Goal: Book appointment/travel/reservation

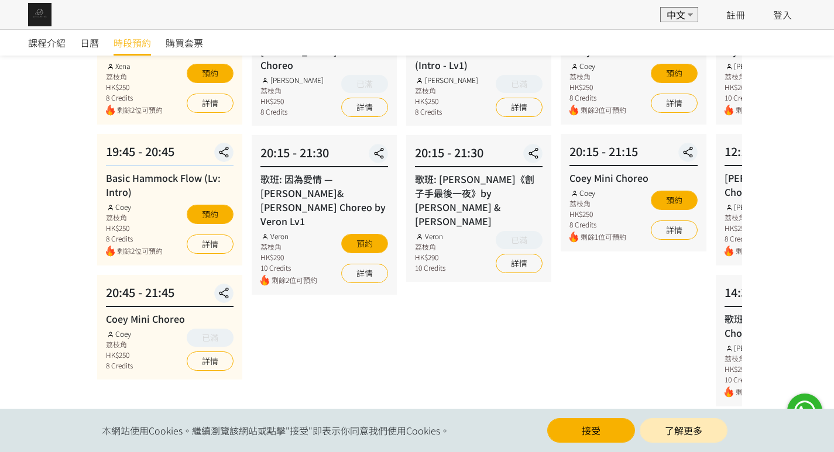
scroll to position [59, 0]
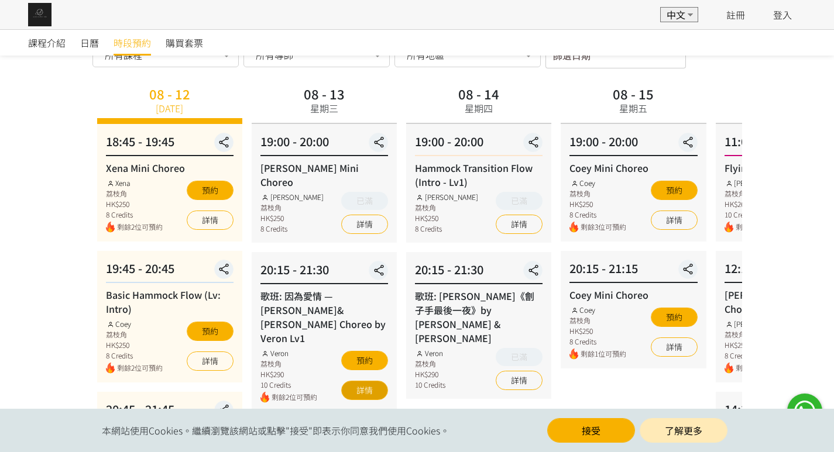
click at [354, 381] on link "詳情" at bounding box center [364, 390] width 47 height 19
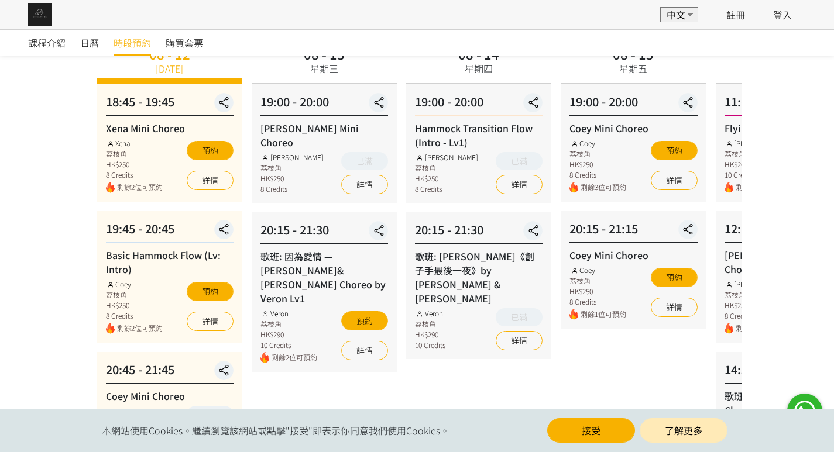
scroll to position [117, 0]
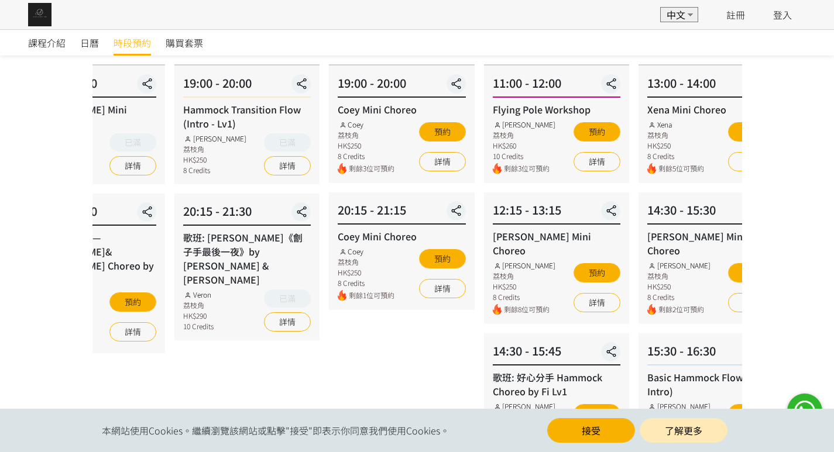
click at [310, 212] on div "20:15 - 21:30 歌班: 麥浚龍《劊子手最後一夜》by Rachel & Veron Veron 荔枝角 HK$290 10 Credits 已滿 …" at bounding box center [246, 267] width 145 height 147
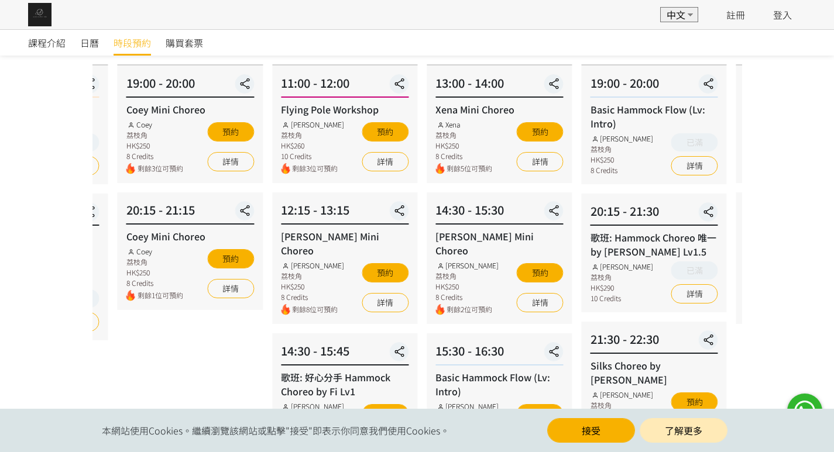
click at [437, 197] on div "08 - 17 星期日 13:00 - 14:00 Xena Mini Choreo Xena 荔枝角 HK$250 8 Credits 剩餘5位可預約 預約…" at bounding box center [499, 385] width 155 height 723
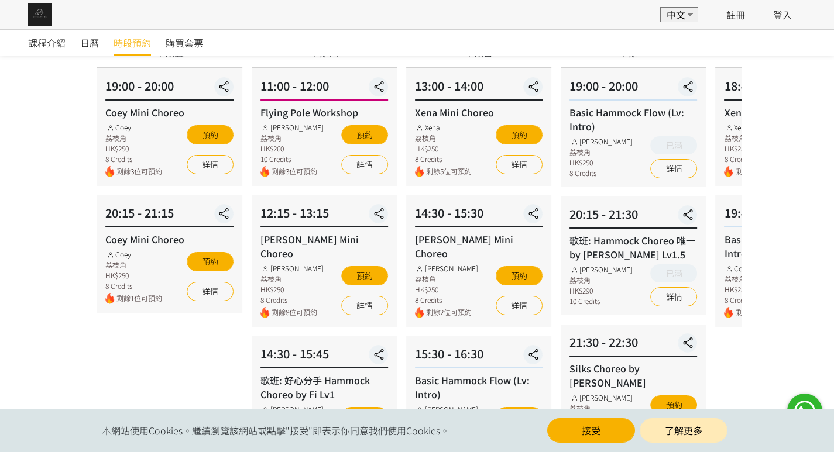
scroll to position [113, 0]
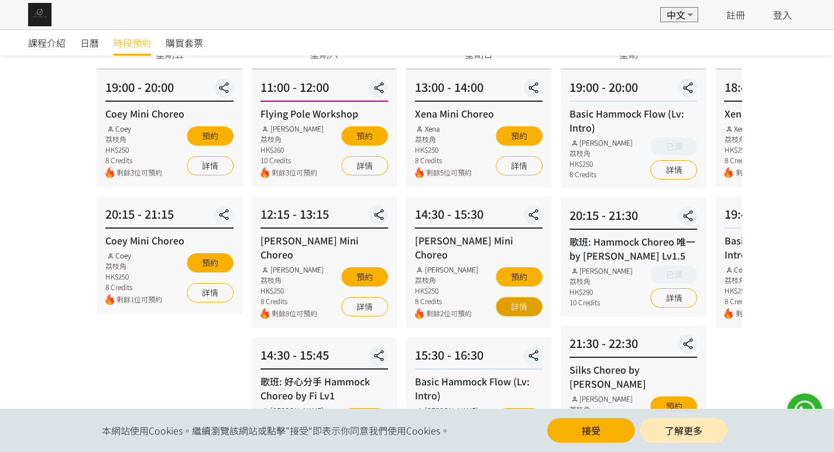
click at [527, 297] on link "詳情" at bounding box center [519, 306] width 47 height 19
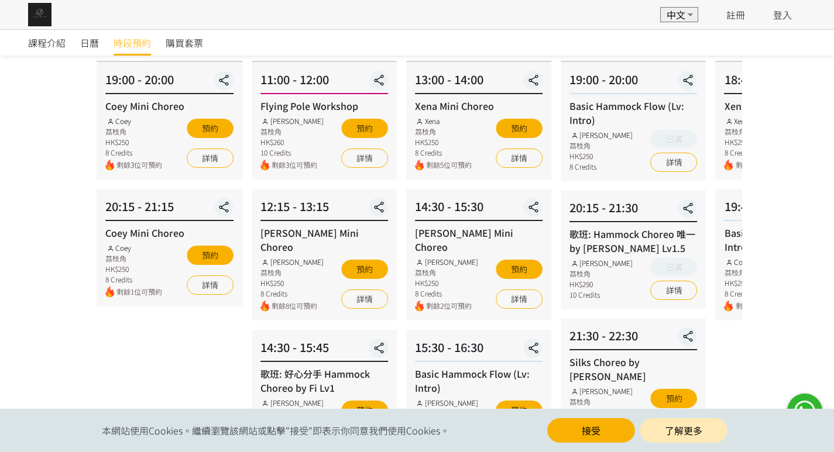
scroll to position [54, 0]
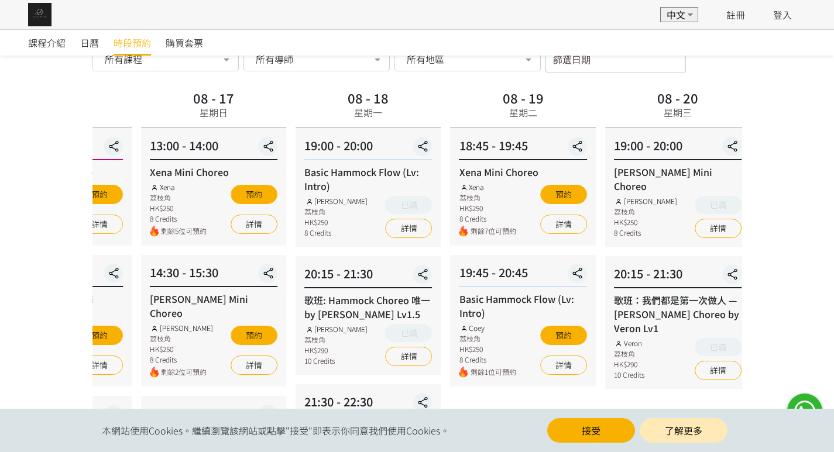
click at [375, 221] on div "Rachel Ng 荔枝角 HK$250 8 Credits 已滿 詳情" at bounding box center [368, 217] width 128 height 42
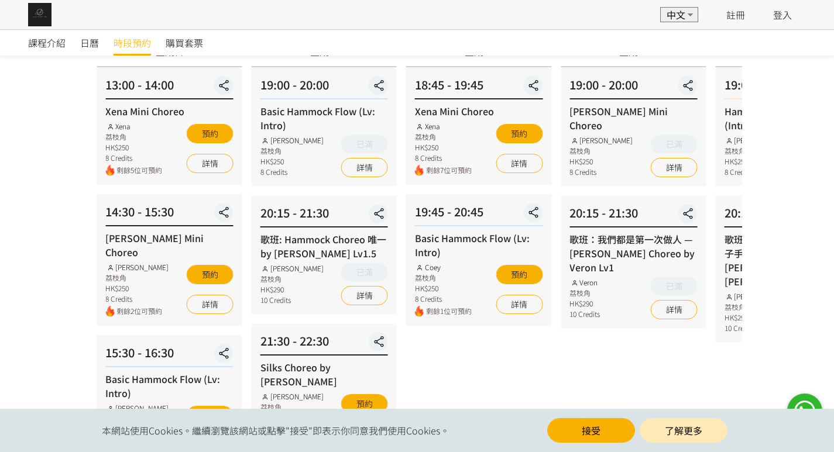
scroll to position [171, 0]
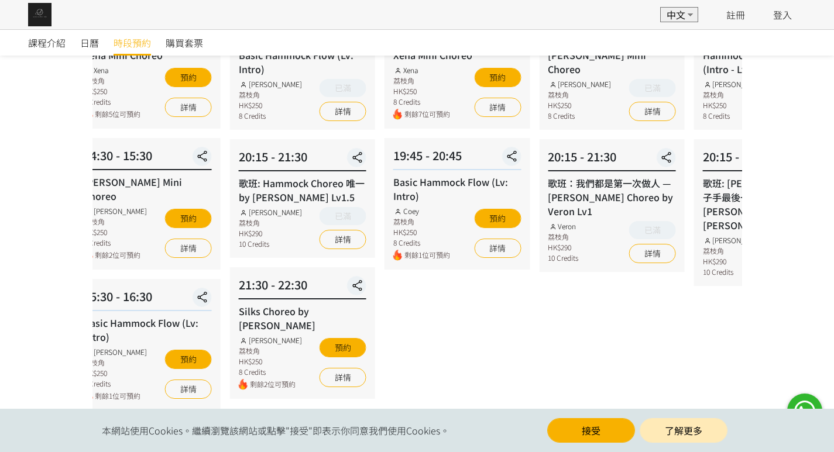
click at [575, 208] on div "歌班：我們都是第一次做人 — Firdhaus Hammock Choreo by Veron Lv1 Veron 荔枝角 HK$290 10 Credits…" at bounding box center [612, 219] width 128 height 87
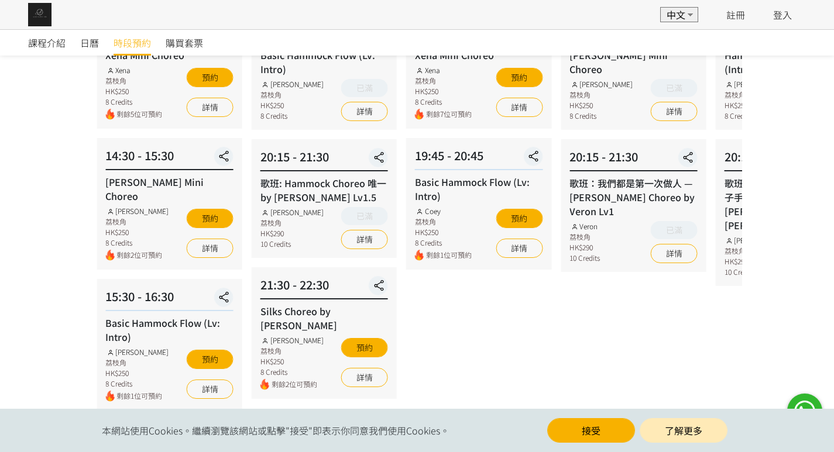
scroll to position [54, 0]
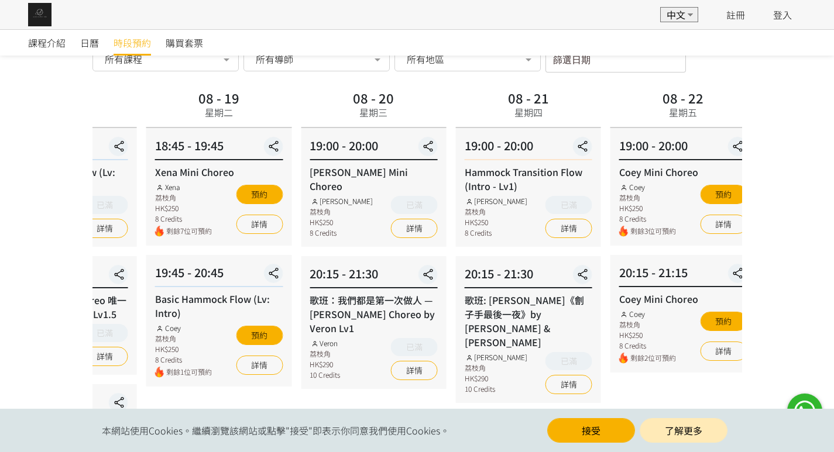
click at [315, 218] on div "Rachel Ng 荔枝角 HK$250 8 Credits 已滿 詳情" at bounding box center [374, 217] width 128 height 42
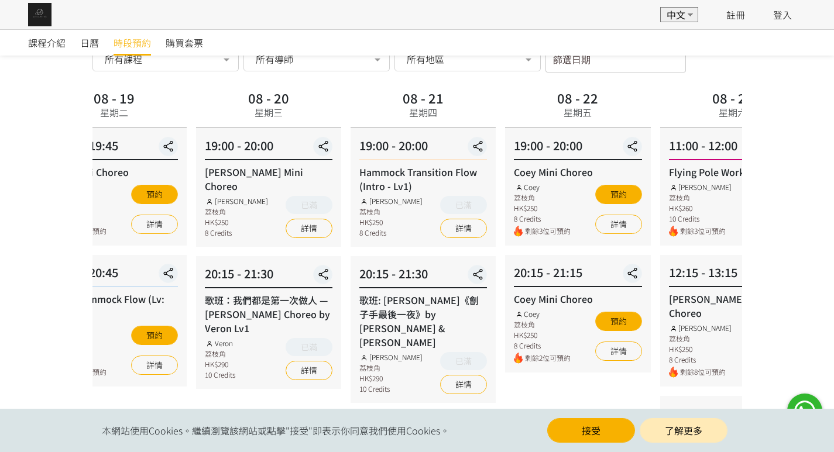
click at [595, 219] on div "詳情" at bounding box center [618, 222] width 47 height 24
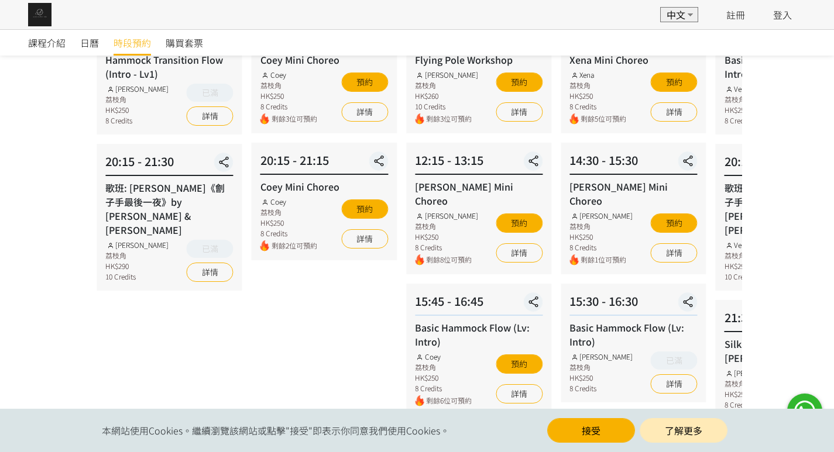
scroll to position [171, 0]
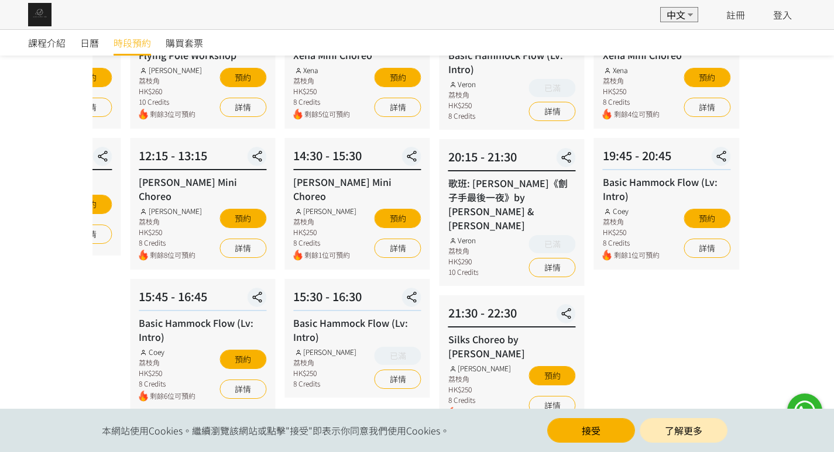
click at [435, 219] on div "08 - 25 星期一 19:00 - 20:00 Basic Hammock Flow (Lv: Intro) Veron 荔枝角 HK$250 8 Cre…" at bounding box center [512, 331] width 155 height 723
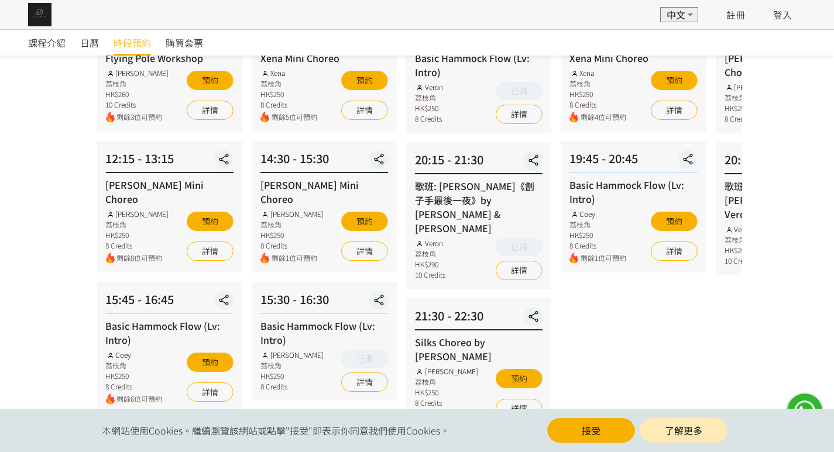
scroll to position [176, 0]
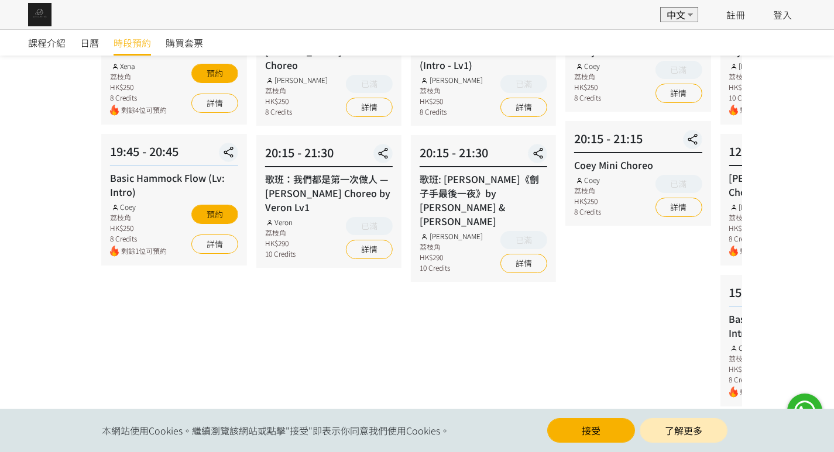
click at [121, 263] on div "19:45 - 20:45 Basic Hammock Flow (Lv: Intro) Coey 荔枝角 HK$250 8 Credits 剩餘1位可預約 …" at bounding box center [173, 200] width 145 height 132
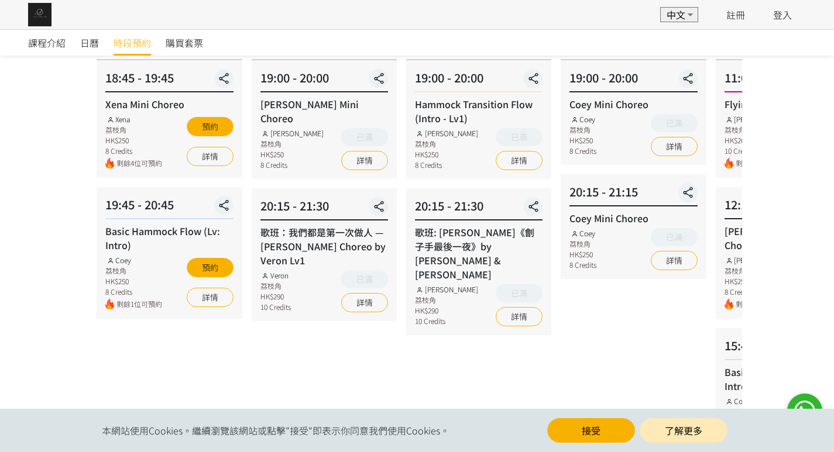
scroll to position [59, 0]
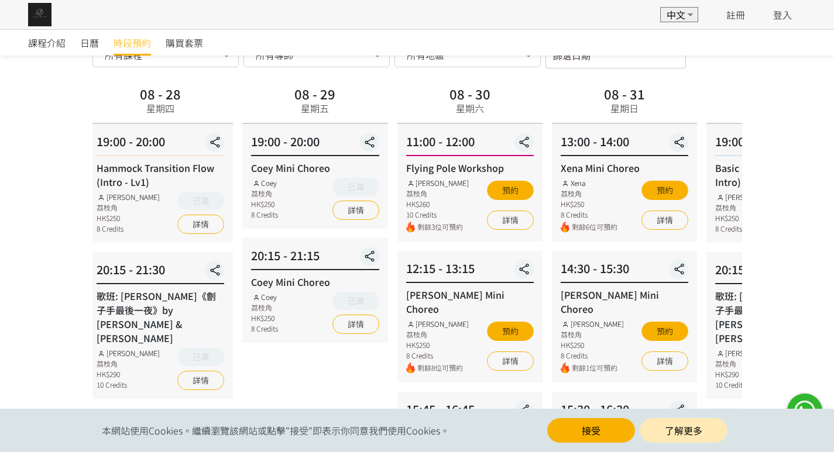
click at [265, 270] on div "20:15 - 21:15" at bounding box center [315, 258] width 128 height 23
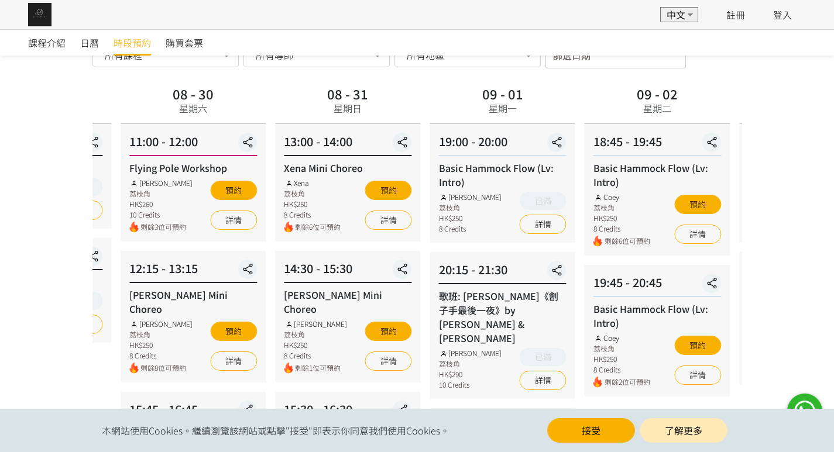
click at [360, 228] on div "Xena 荔枝角 HK$250 8 Credits 剩餘6位可預約 預約 詳情" at bounding box center [348, 205] width 128 height 55
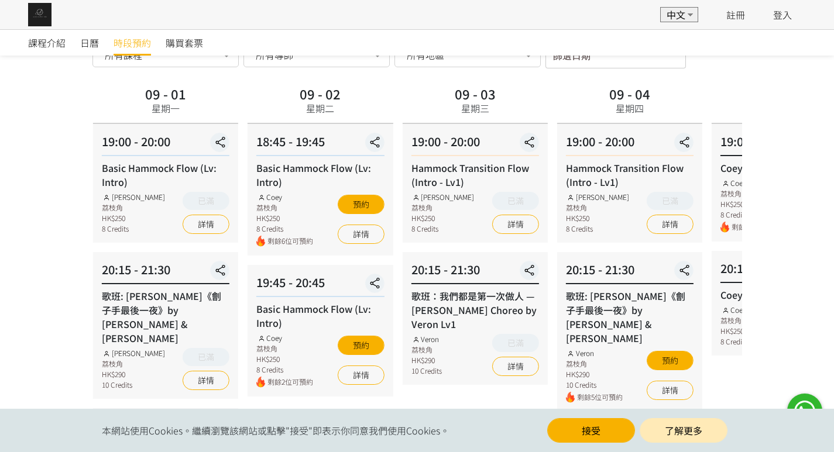
click at [265, 234] on div "Coey 荔枝角 HK$250 8 Credits 剩餘6位可預約" at bounding box center [284, 219] width 57 height 55
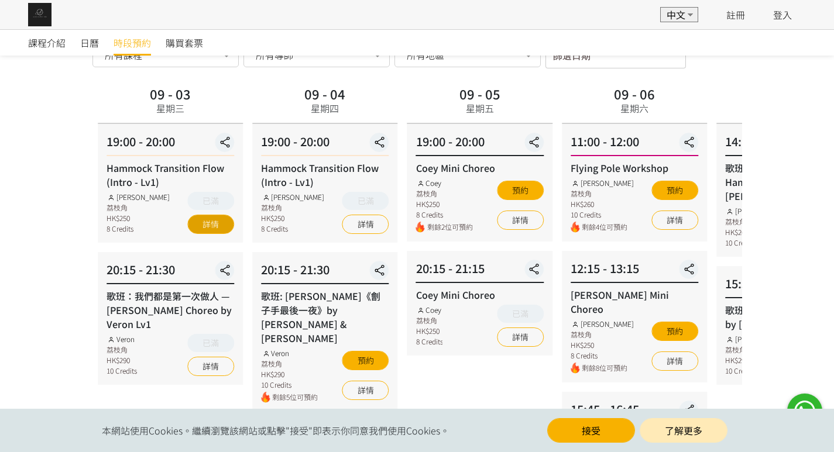
click at [197, 234] on div "19:00 - 20:00 Hammock Transition Flow (Intro - Lv1) Rachel Ng 荔枝角 HK$250 8 Cred…" at bounding box center [170, 183] width 145 height 119
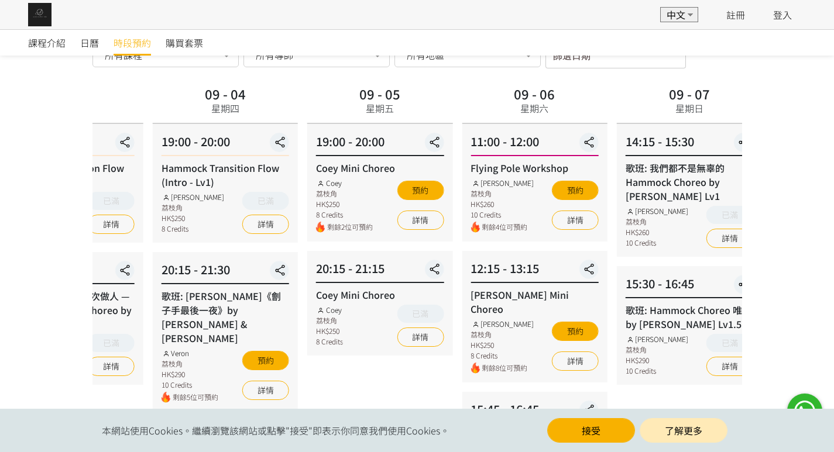
click at [424, 259] on div "20:15 - 21:15 Coey Mini Choreo Coey 荔枝角 HK$250 8 Credits 已滿 詳情" at bounding box center [379, 303] width 145 height 105
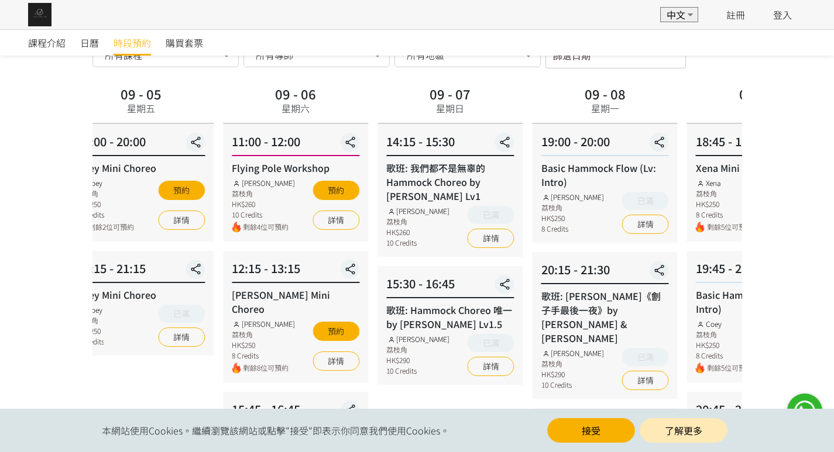
click at [476, 260] on div "09 - 07 星期日 14:15 - 15:30 歌班: 我們都不是無辜的 Hammock Choreo by Rachel Lv1 Rachel Ng 荔…" at bounding box center [450, 452] width 155 height 739
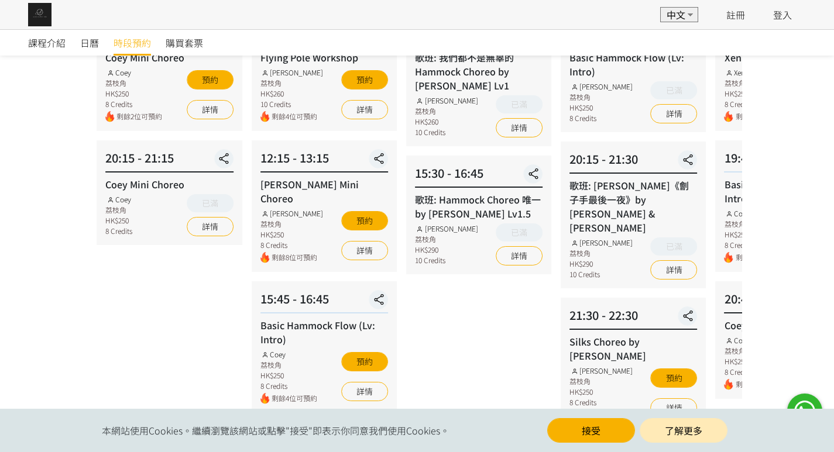
scroll to position [176, 0]
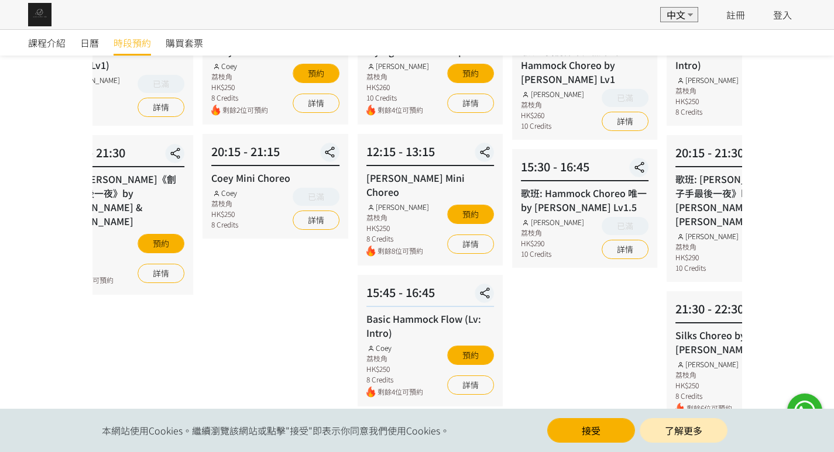
click at [512, 264] on div "15:30 - 16:45 歌班: Hammock Choreo 唯一 by Rachel Lv1.5 Rachel Ng 荔枝角 HK$290 10 Cre…" at bounding box center [584, 208] width 145 height 119
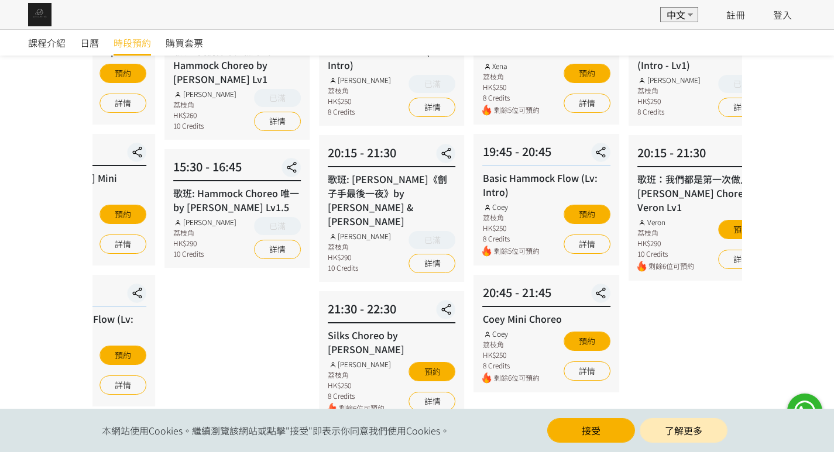
click at [454, 265] on div "09 - 08 星期一 19:00 - 20:00 Basic Hammock Flow (Lv: Intro) Rachel Ng 荔枝角 HK$250 8…" at bounding box center [391, 334] width 155 height 739
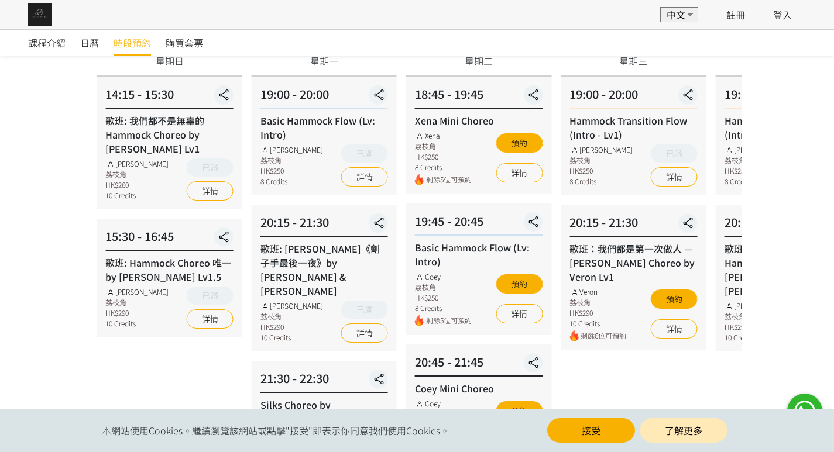
scroll to position [59, 0]
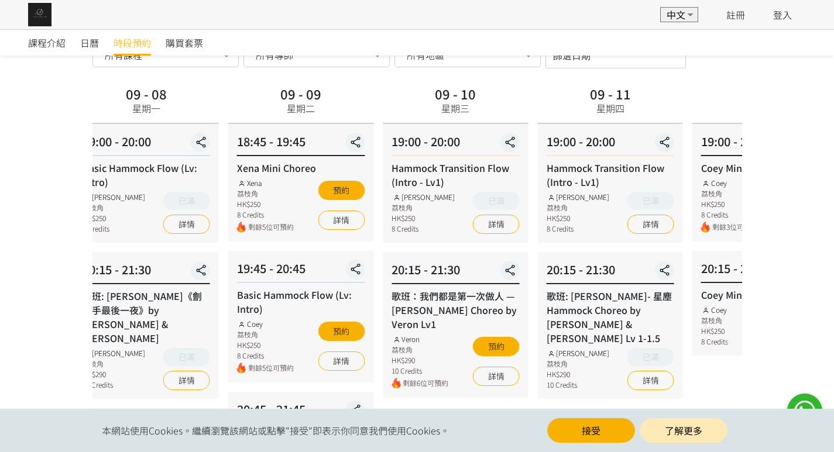
click at [413, 253] on div "09 - 10 星期三 19:00 - 20:00 Hammock Transition Flow (Intro - Lv1) Rachel Ng 荔枝角 H…" at bounding box center [455, 452] width 155 height 739
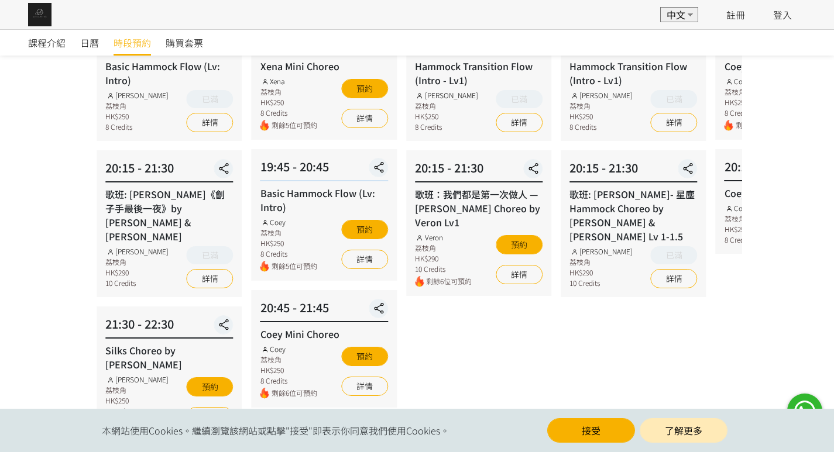
scroll to position [176, 0]
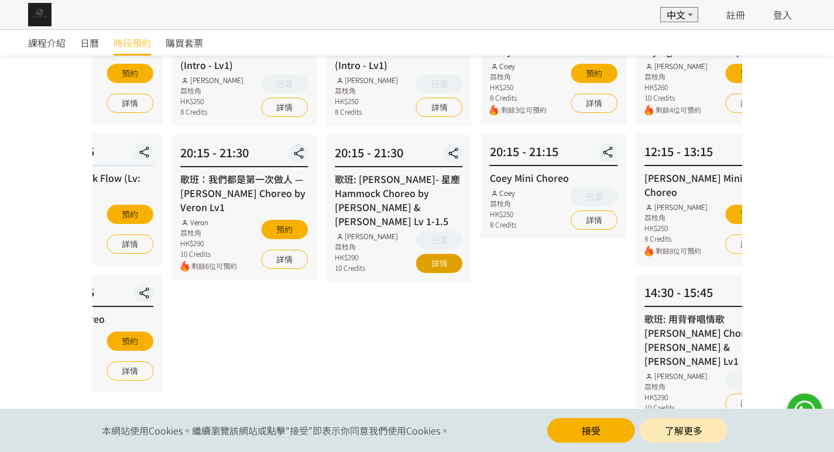
click at [409, 274] on div "09 - 11 星期四 19:00 - 20:00 Hammock Transition Flow (Intro - Lv1) Rachel Ng 荔枝角 H…" at bounding box center [398, 334] width 155 height 739
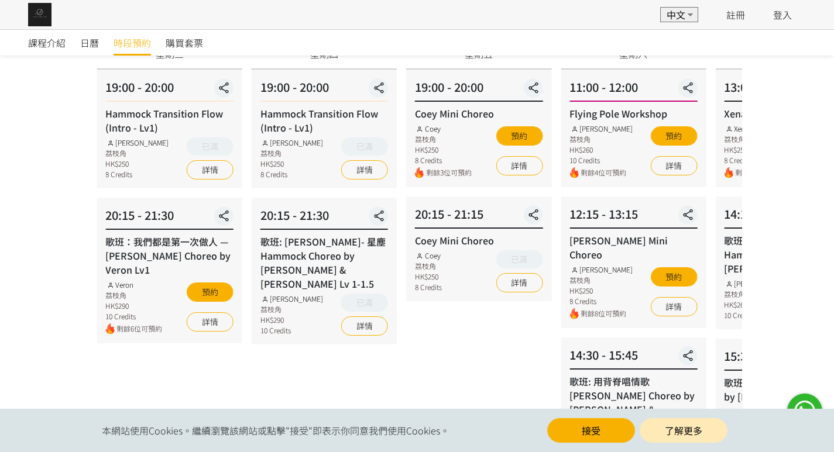
scroll to position [117, 0]
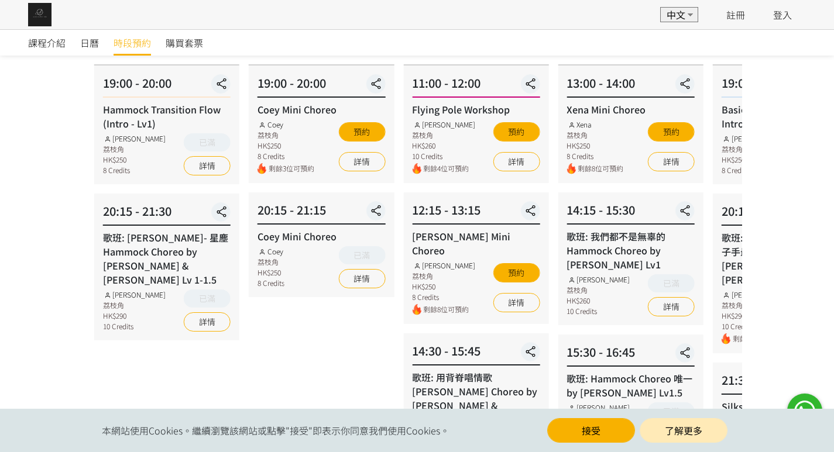
click at [412, 260] on div "Jessica Ng 荔枝角 HK$250 8 Credits" at bounding box center [443, 281] width 63 height 42
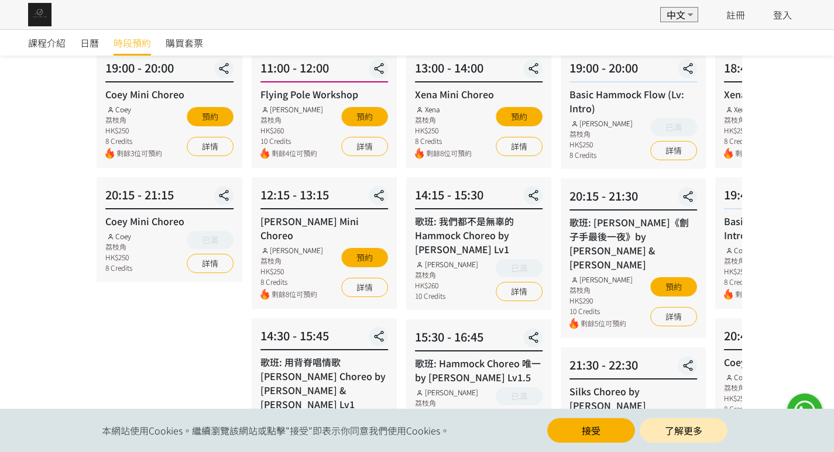
scroll to position [59, 0]
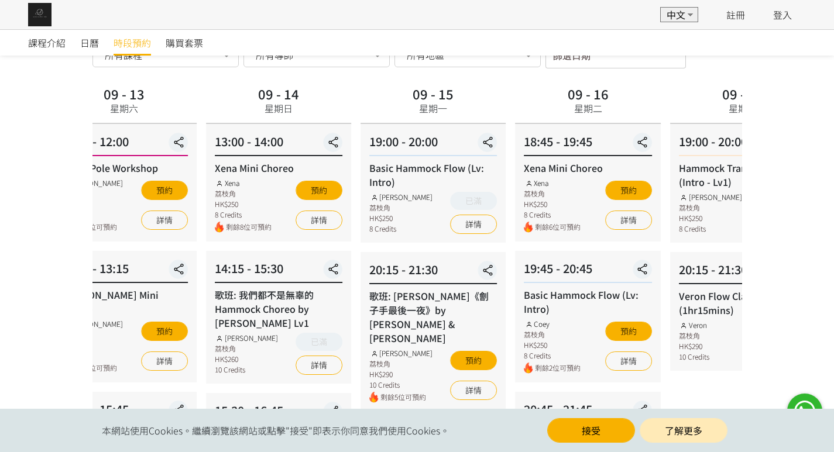
click at [393, 259] on div "09 - 15 星期一 19:00 - 20:00 Basic Hammock Flow (Lv: Intro) Rachel Ng 荔枝角 HK$250 8…" at bounding box center [433, 452] width 155 height 739
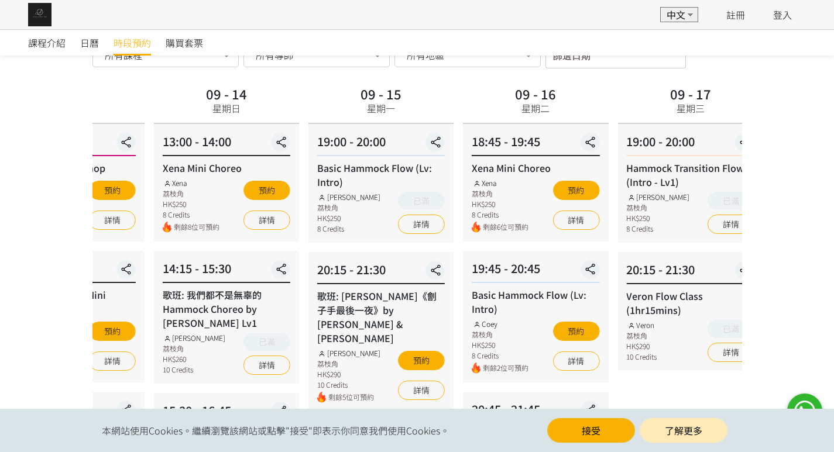
click at [458, 247] on div "09 - 16 星期二 18:45 - 19:45 Xena Mini Choreo Xena 荔枝角 HK$250 8 Credits 剩餘6位可預約 預約…" at bounding box center [535, 452] width 155 height 739
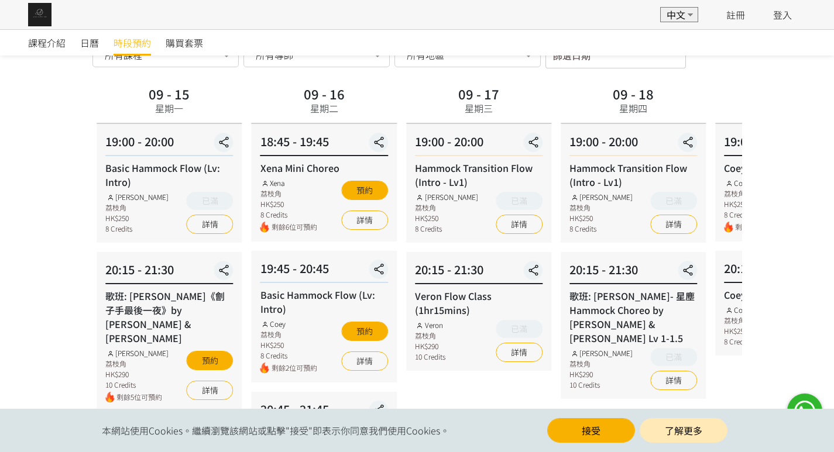
click at [561, 256] on div "20:15 - 21:30 歌班: 周國賢 - 星塵 Hammock Choreo by Rachel & Veron Lv 1-1.5 Rachel Ng …" at bounding box center [633, 325] width 145 height 147
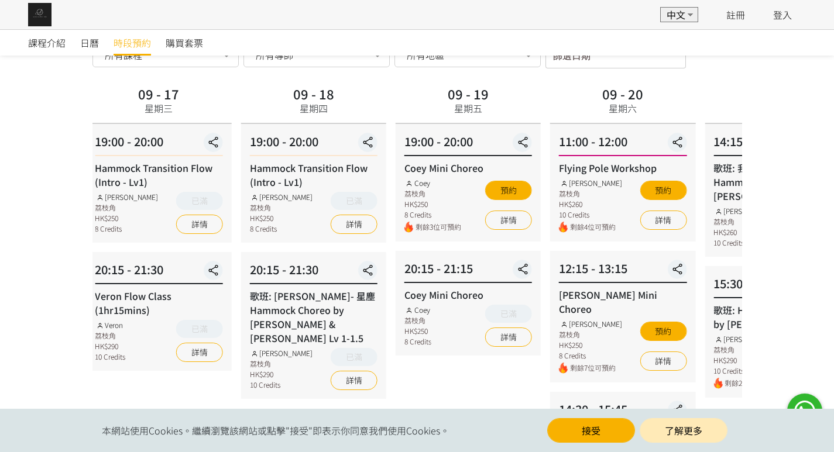
click at [550, 266] on div "12:15 - 13:15 Jessica Mini Choreo Jessica Ng 荔枝角 HK$250 8 Credits 剩餘7位可預約 預約 詳情" at bounding box center [622, 317] width 145 height 132
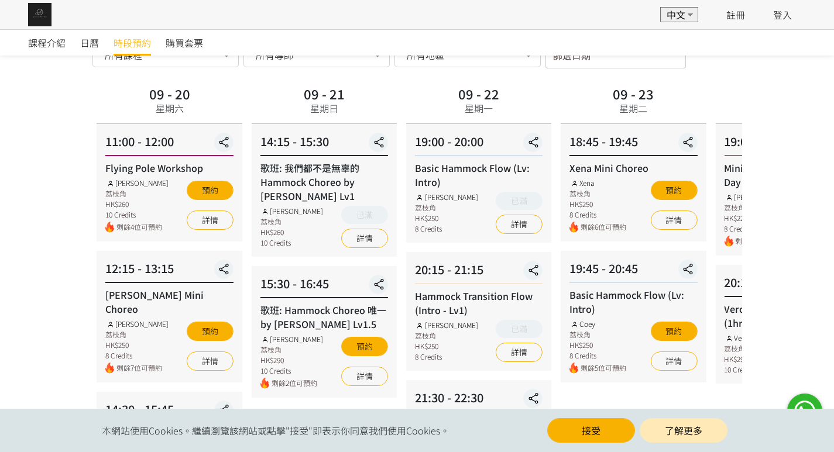
click at [556, 311] on div "09 - 23 星期二 18:45 - 19:45 Xena Mini Choreo Xena 荔枝角 HK$250 8 Credits 剩餘6位可預約 預約…" at bounding box center [633, 452] width 155 height 739
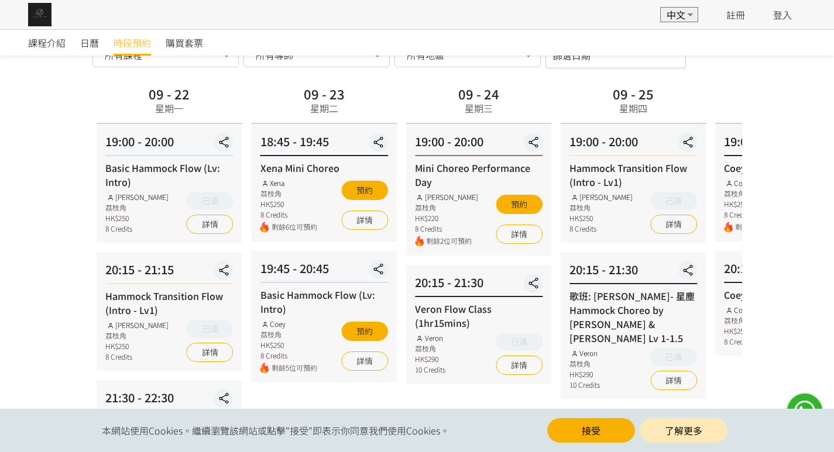
click at [582, 274] on div "20:15 - 21:30 歌班: 周國賢 - 星塵 Hammock Choreo by Rachel & Veron Lv 1-1.5 Veron 荔枝角 …" at bounding box center [633, 325] width 145 height 147
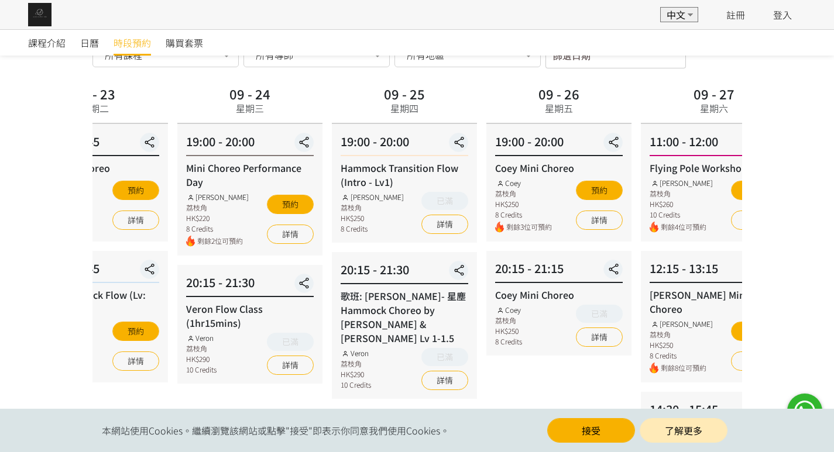
click at [495, 269] on div "20:15 - 21:15" at bounding box center [559, 271] width 128 height 23
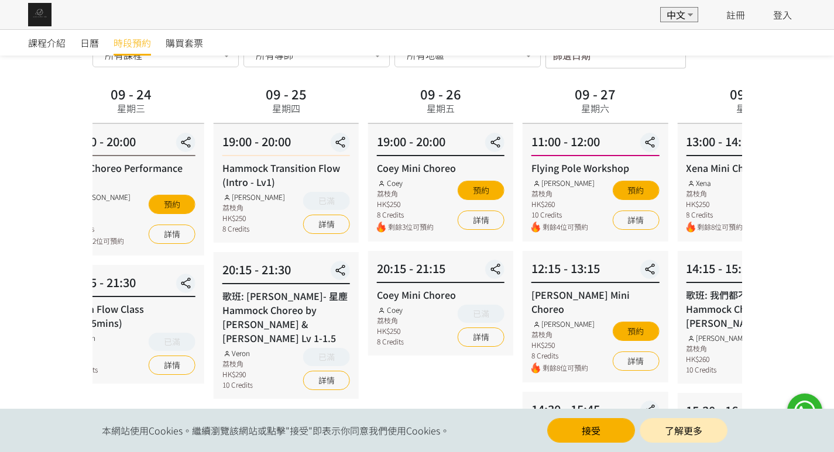
click at [558, 277] on div "12:15 - 13:15 Jessica Mini Choreo Jessica Ng 荔枝角 HK$250 8 Credits 剩餘8位可預約 預約 詳情" at bounding box center [595, 317] width 145 height 132
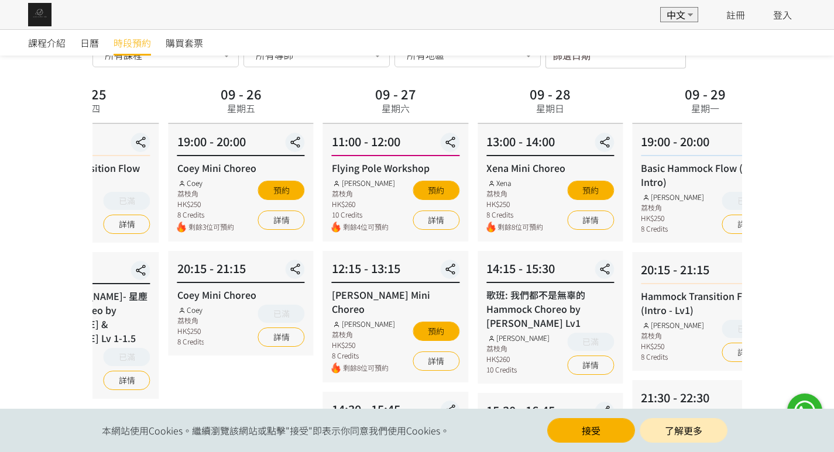
click at [609, 275] on div "14:15 - 15:30 歌班: 我們都不是無辜的 Hammock Choreo by Rachel Lv1 Rachel Ng 荔枝角 HK$260 10…" at bounding box center [550, 317] width 145 height 133
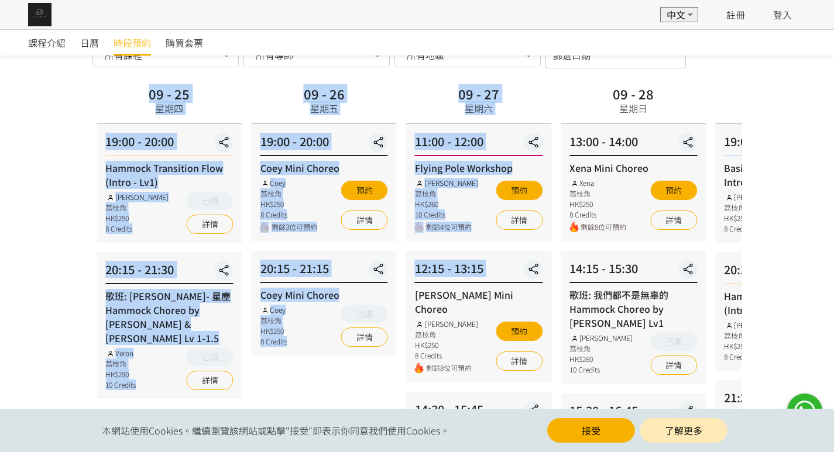
drag, startPoint x: 714, startPoint y: 279, endPoint x: 462, endPoint y: 277, distance: 251.7
click at [425, 282] on div "時段預約 時段預約 所有課程 所有課程 Xena Mini Choreo Basic Hammock Flow (Lv: Intro) Coey Mini C…" at bounding box center [417, 423] width 667 height 824
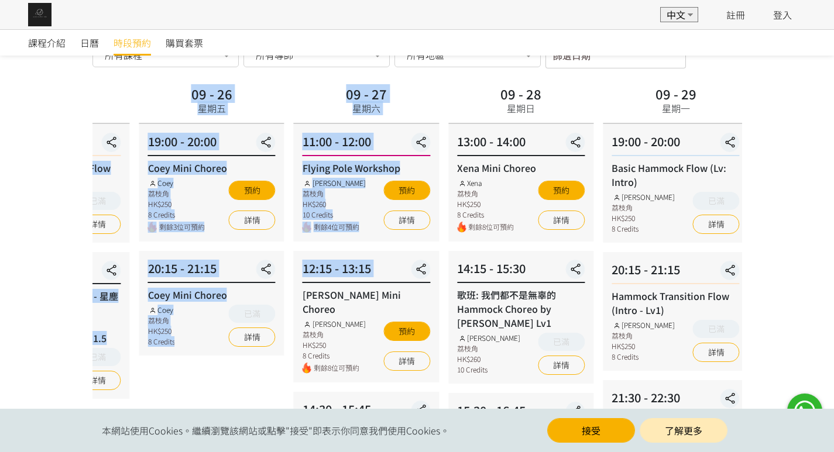
click at [457, 275] on div "14:15 - 15:30" at bounding box center [521, 271] width 128 height 23
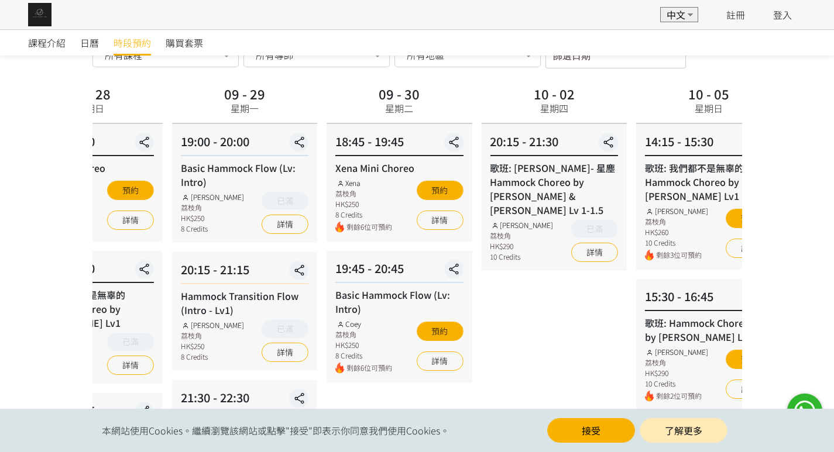
click at [406, 283] on div "19:45 - 20:45 Basic Hammock Flow (Lv: Intro) Coey 荔枝角 HK$250 8 Credits 剩餘6位可預約 …" at bounding box center [399, 317] width 145 height 132
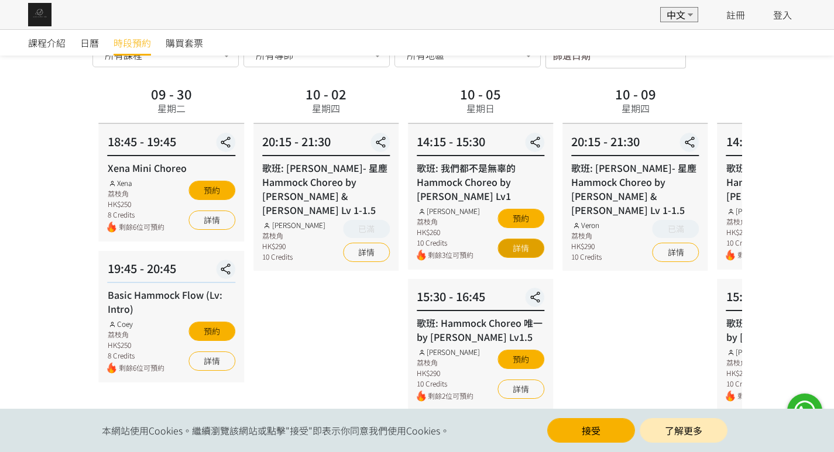
click at [497, 260] on div "預約 詳情" at bounding box center [520, 233] width 47 height 55
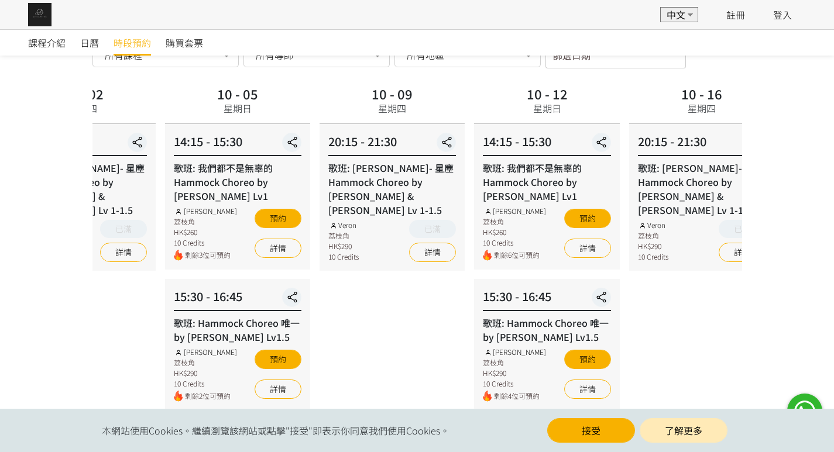
click at [427, 261] on div "10 - 09 星期四 20:15 - 21:30 歌班: 周國賢 - 星塵 Hammock Choreo by Rachel & Veron Lv 1-1.…" at bounding box center [392, 452] width 155 height 739
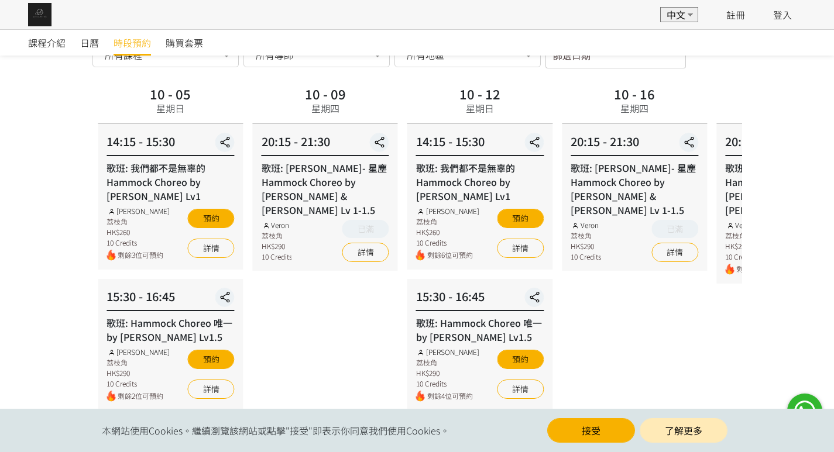
click at [609, 275] on div "10 - 16 星期四 20:15 - 21:30 歌班: 周國賢 - 星塵 Hammock Choreo by Rachel & Veron Lv 1-1.…" at bounding box center [634, 452] width 155 height 739
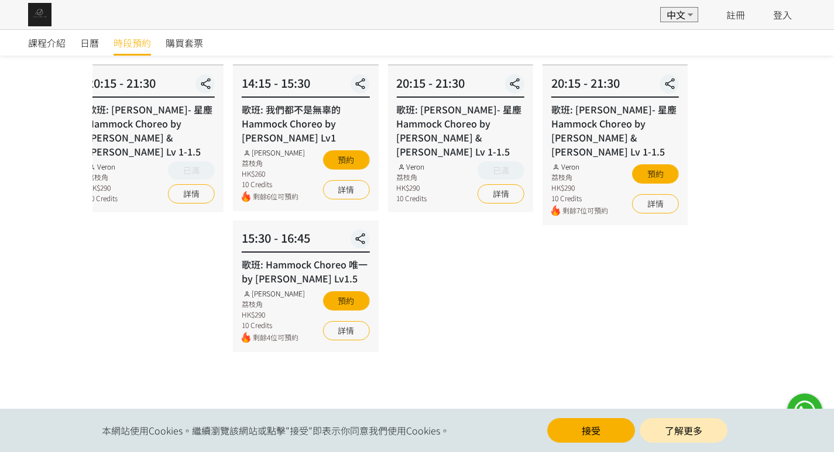
click at [395, 197] on div "20:15 - 21:30 歌班: 周國賢 - 星塵 Hammock Choreo by Rachel & Veron Lv 1-1.5 Veron 荔枝角 …" at bounding box center [459, 139] width 145 height 147
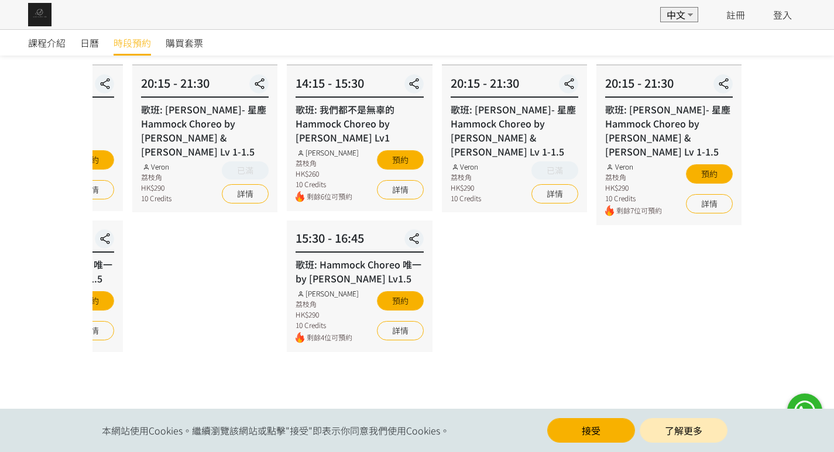
click at [423, 162] on div "Rachel Ng 荔枝角 HK$260 10 Credits 剩餘6位可預約 預約 詳情" at bounding box center [360, 174] width 128 height 55
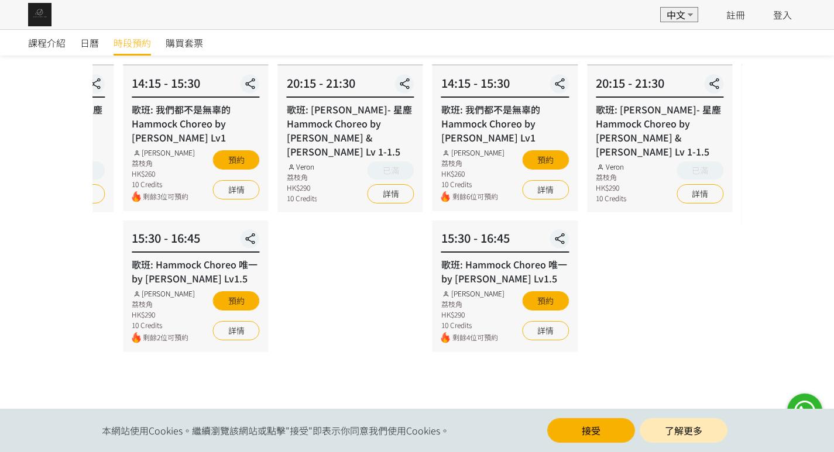
click at [273, 189] on div "10 - 05 星期日 14:15 - 15:30 歌班: 我們都不是無辜的 Hammock Choreo by Rachel Lv1 Rachel Ng 荔…" at bounding box center [195, 393] width 155 height 739
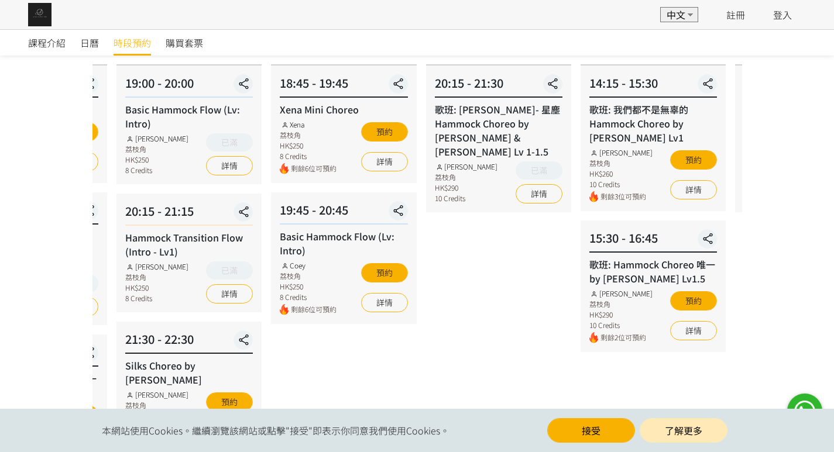
click at [474, 188] on div "10 - 02 星期四 20:15 - 21:30 歌班: 周國賢 - 星塵 Hammock Choreo by Rachel & Veron Lv 1-1.…" at bounding box center [498, 393] width 155 height 739
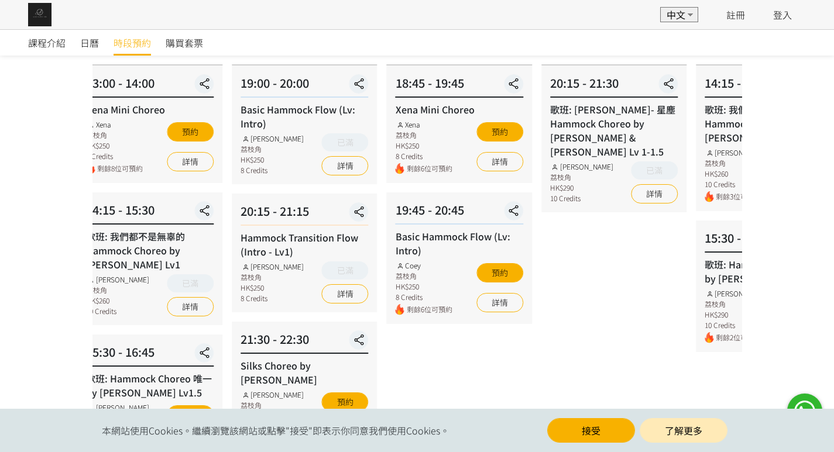
click at [517, 180] on div "09 - 30 星期二 18:45 - 19:45 Xena Mini Choreo Xena 荔枝角 HK$250 8 Credits 剩餘6位可預約 預約…" at bounding box center [459, 393] width 155 height 739
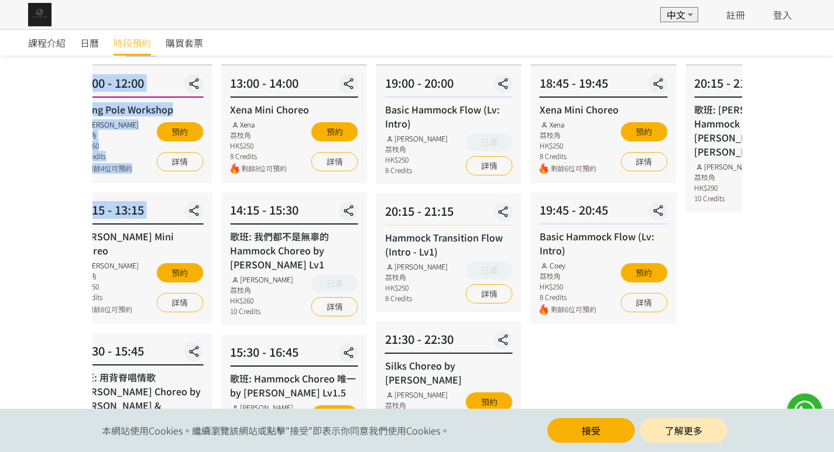
click at [448, 198] on div "20:15 - 21:15 Hammock Transition Flow (Intro - Lv1) Rachel Ng 荔枝角 HK$250 8 Cred…" at bounding box center [448, 253] width 145 height 119
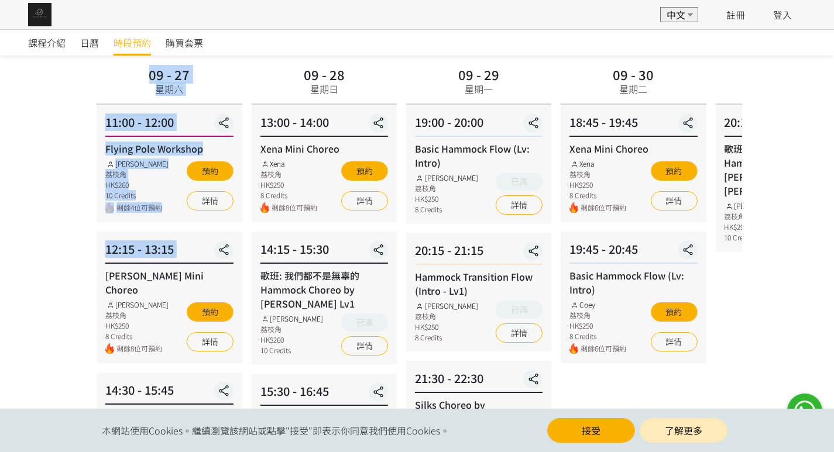
scroll to position [59, 0]
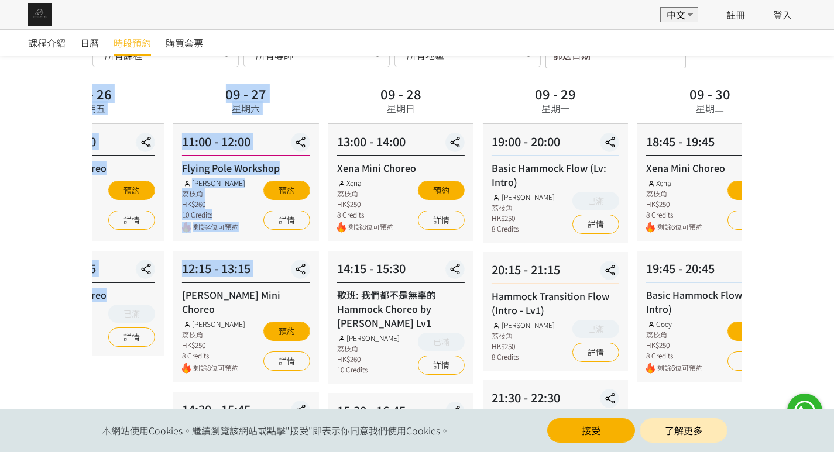
click at [473, 241] on div "13:00 - 14:00 Xena Mini Choreo Xena 荔枝角 HK$250 8 Credits 剩餘8位可預約 預約 詳情" at bounding box center [400, 183] width 145 height 118
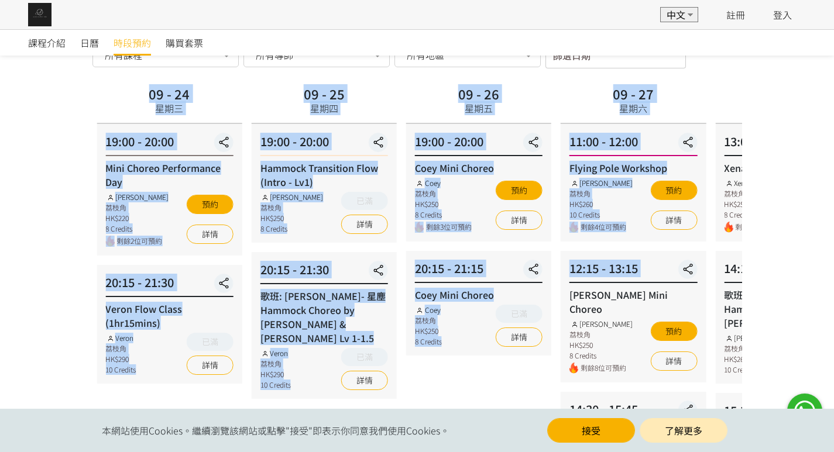
click at [476, 287] on div "20:15 - 21:15 Coey Mini Choreo Coey 荔枝角 HK$250 8 Credits 已滿 詳情" at bounding box center [478, 303] width 145 height 105
click at [471, 289] on div "Coey Mini Choreo" at bounding box center [479, 295] width 128 height 14
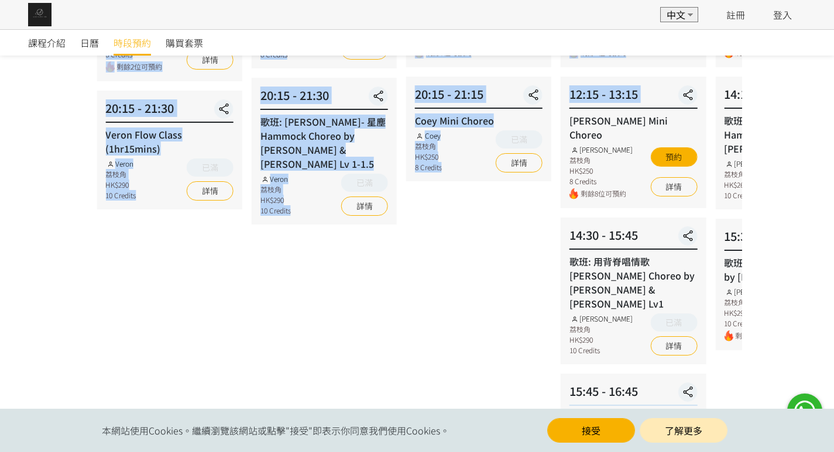
scroll to position [234, 0]
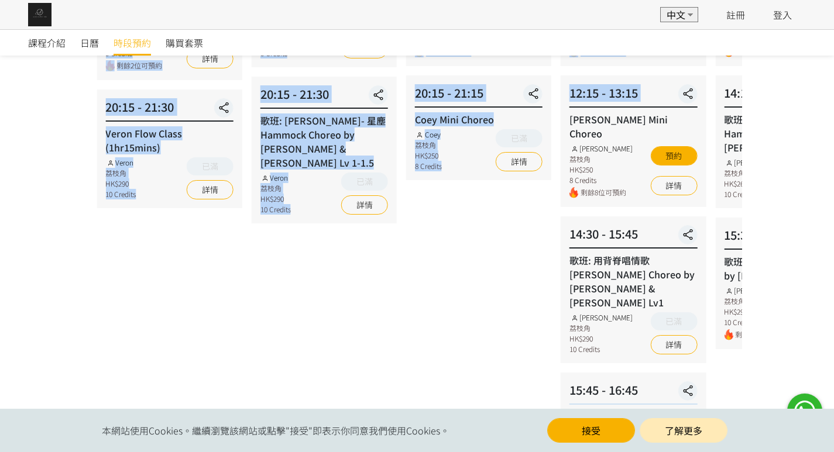
click at [469, 274] on div "09 - 26 星期五 19:00 - 20:00 Coey Mini Choreo Coey 荔枝角 HK$250 8 Credits 剩餘3位可預約 預約…" at bounding box center [478, 276] width 155 height 739
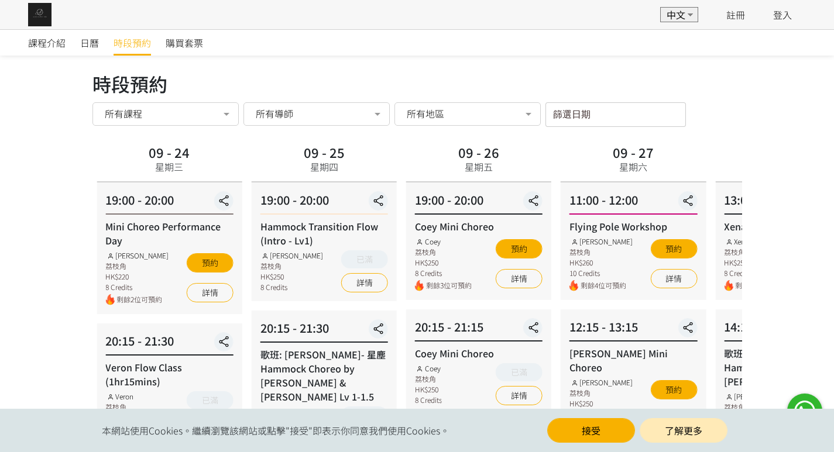
click at [606, 97] on div "時段預約" at bounding box center [417, 84] width 650 height 28
click at [276, 122] on div "所有導師" at bounding box center [316, 113] width 146 height 23
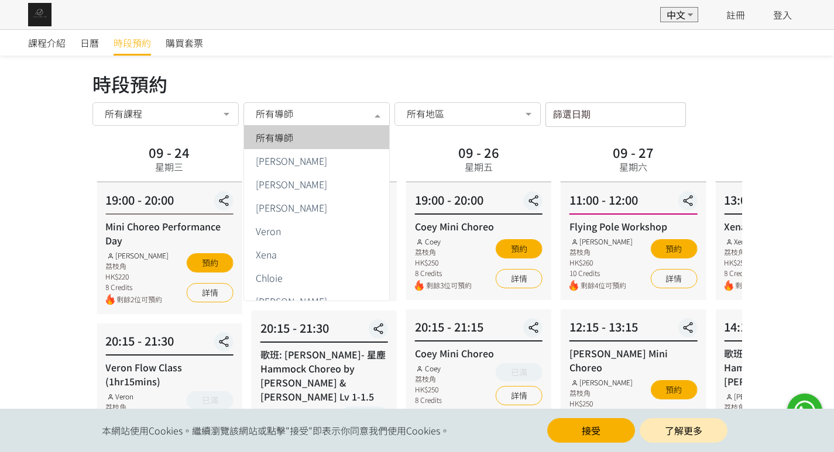
click at [294, 114] on div "所有導師" at bounding box center [316, 114] width 130 height 12
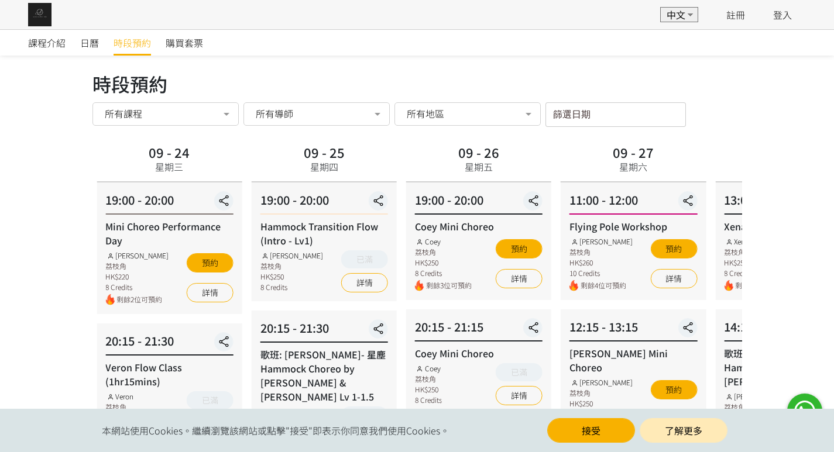
click at [296, 123] on div "所有導師" at bounding box center [316, 113] width 146 height 23
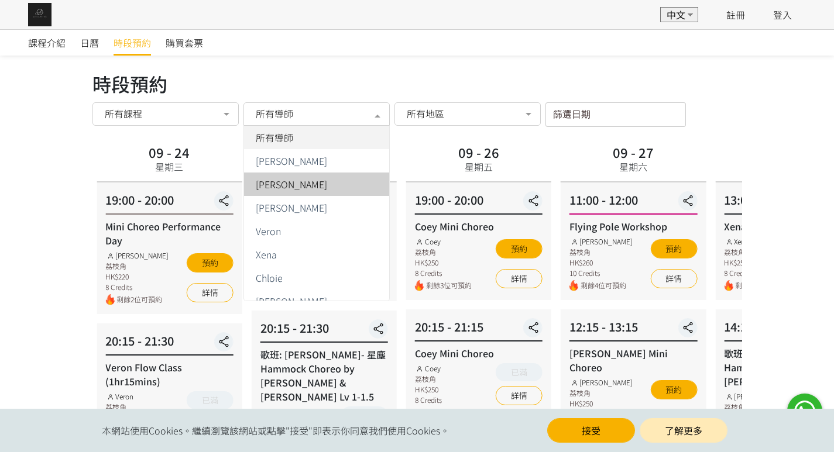
click at [279, 189] on span "[PERSON_NAME]" at bounding box center [291, 184] width 71 height 9
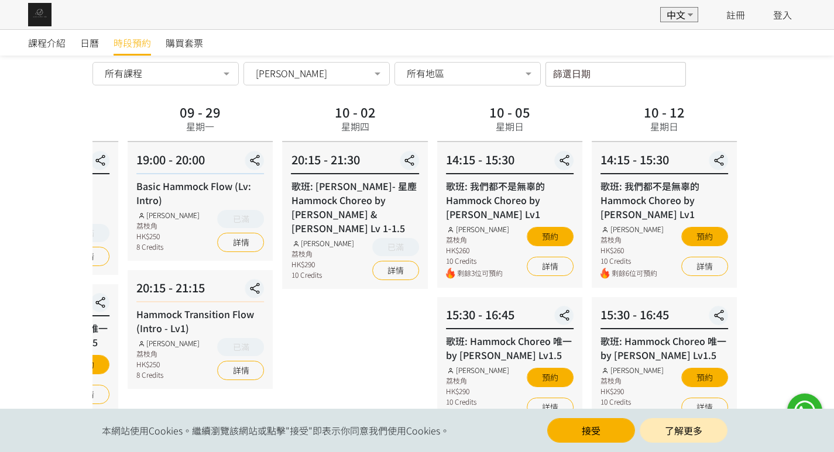
scroll to position [83, 0]
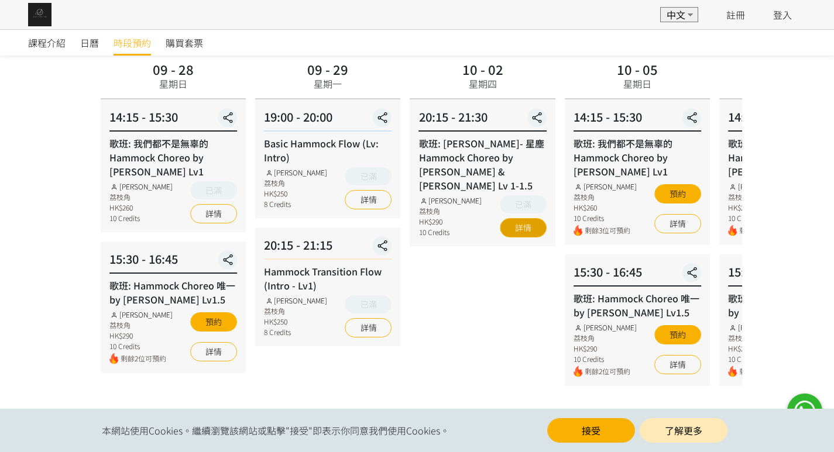
click at [782, 218] on div "課程介紹 日曆 時段預約 購買套票 時段預約 時段預約 所有課程 所有課程 Xena Mini Choreo Basic Hammock Flow (Lv: …" at bounding box center [417, 199] width 834 height 507
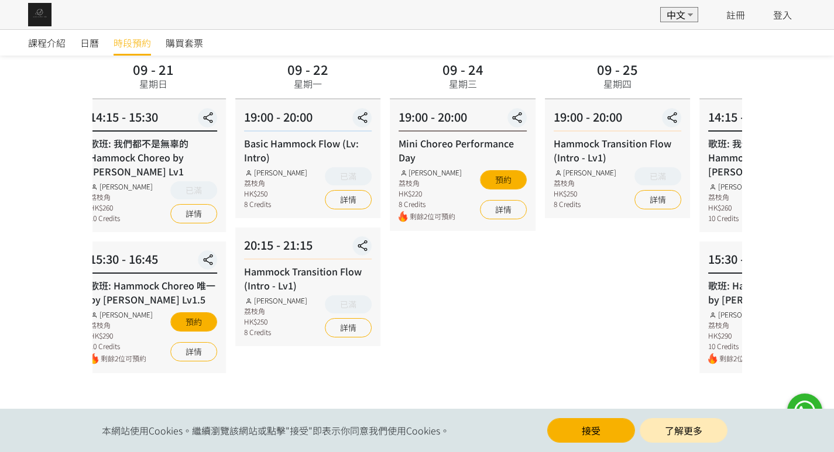
click at [749, 241] on div "時段預約 時段預約 所有課程 所有課程 Xena Mini Choreo Basic Hammock Flow (Lv: Intro) Coey Mini C…" at bounding box center [417, 194] width 667 height 415
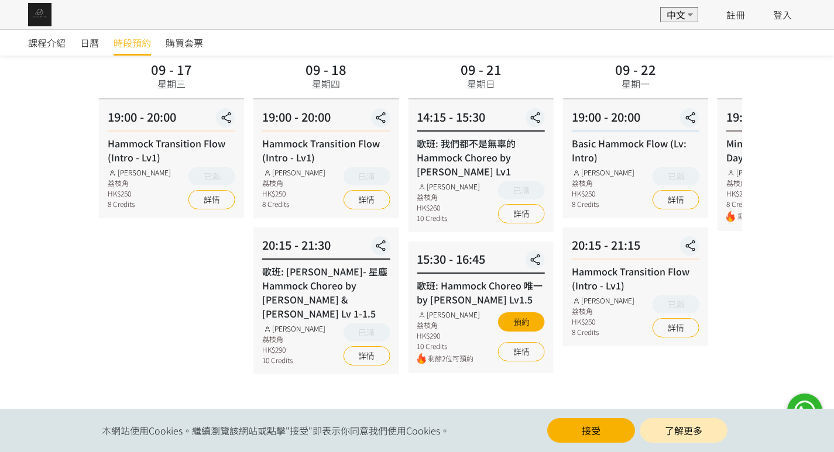
click at [720, 245] on div "09 - 24 星期三 19:00 - 20:00 Mini Choreo Performance Day Rachel Ng 荔枝角 HK$220 8 Cr…" at bounding box center [790, 223] width 155 height 330
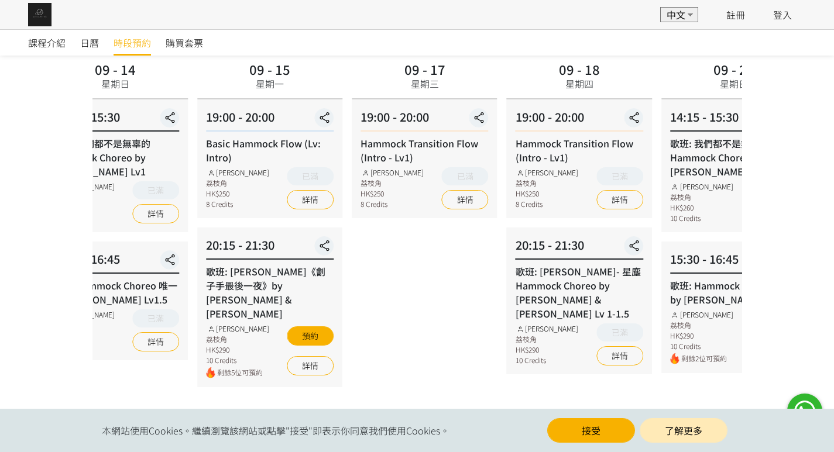
click at [696, 248] on div "15:30 - 16:45 歌班: Hammock Choreo 唯一 by Rachel Lv1.5 Rachel Ng 荔枝角 HK$290 10 Cre…" at bounding box center [733, 308] width 145 height 132
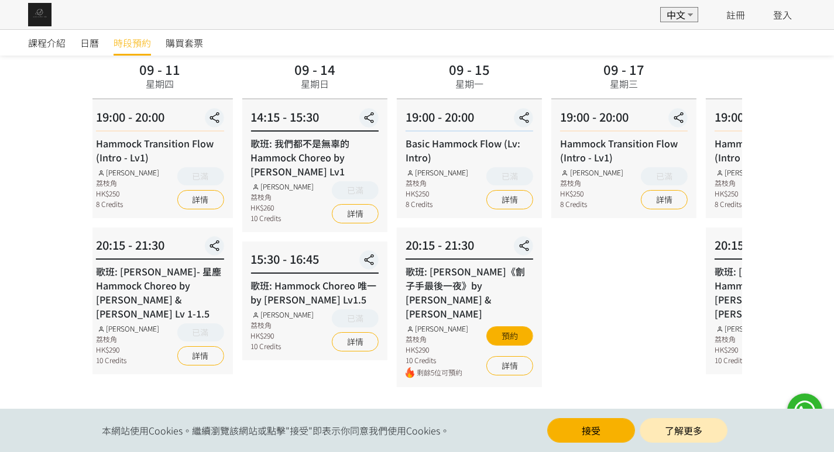
click at [659, 246] on div "09 - 17 星期三 19:00 - 20:00 Hammock Transition Flow (Intro - Lv1) Rachel Ng 荔枝角 H…" at bounding box center [624, 223] width 155 height 330
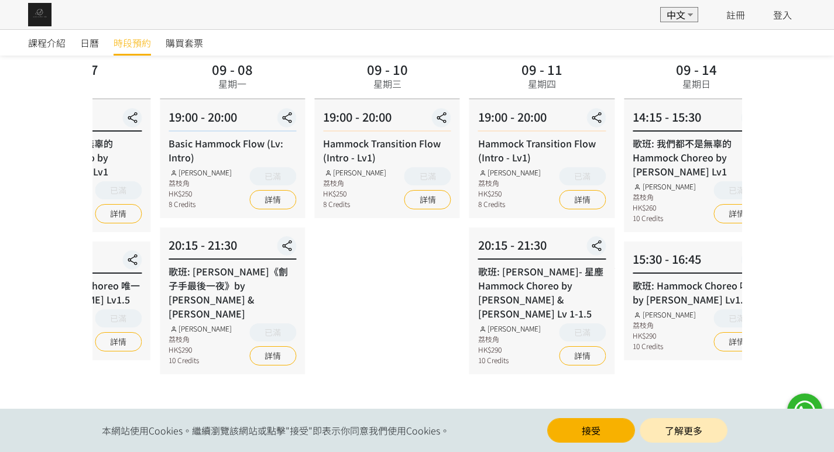
click at [606, 250] on div "20:15 - 21:30 歌班: 周國賢 - 星塵 Hammock Choreo by Rachel & Veron Lv 1-1.5 Rachel Ng …" at bounding box center [541, 301] width 145 height 147
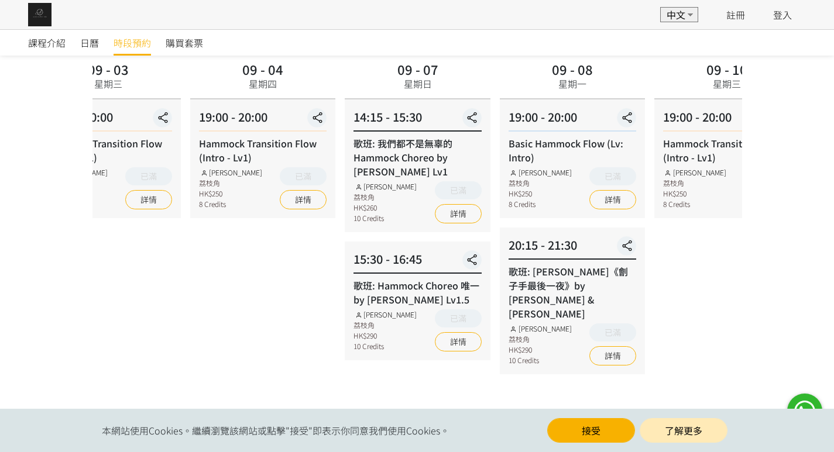
click at [636, 242] on div "20:15 - 21:30" at bounding box center [573, 247] width 128 height 23
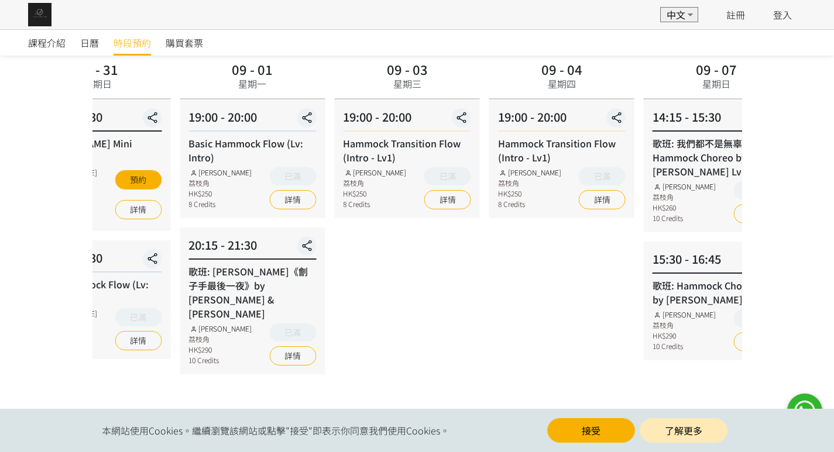
click at [684, 242] on div "15:30 - 16:45 歌班: Hammock Choreo 唯一 by Rachel Lv1.5 Rachel Ng 荔枝角 HK$290 10 Cre…" at bounding box center [716, 301] width 145 height 119
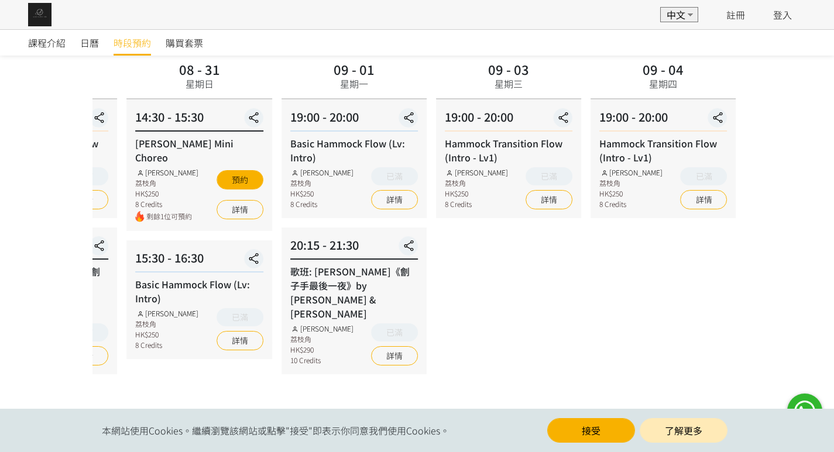
click at [427, 230] on div "20:15 - 21:30 歌班: 麥浚龍《劊子手最後一夜》by Rachel & Veron Rachel Ng 荔枝角 HK$290 10 Credits…" at bounding box center [354, 301] width 145 height 147
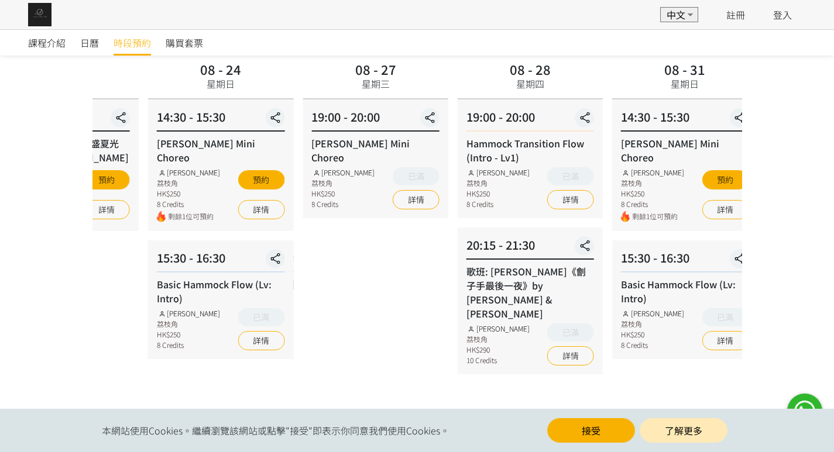
click at [594, 241] on div "20:15 - 21:30" at bounding box center [530, 247] width 128 height 23
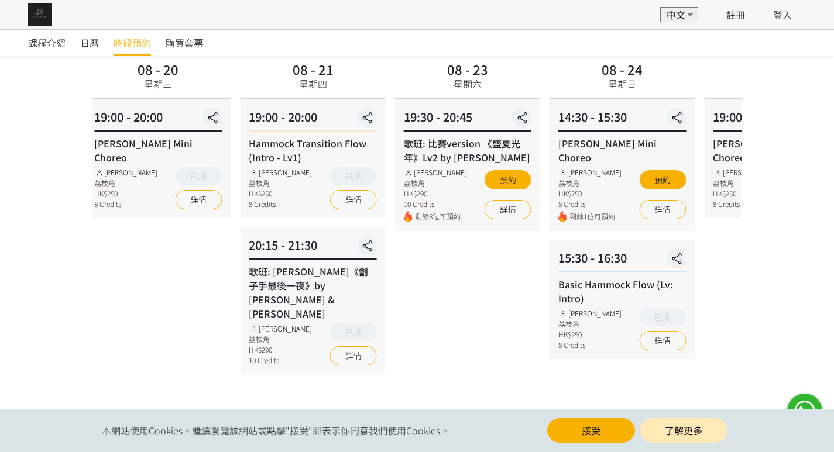
click at [545, 229] on div "08 - 23 星期六 19:30 - 20:45 歌班: 比賽version 《盛夏光年》Lv2 by Rachel Rachel Ng 荔枝角 HK$29…" at bounding box center [467, 223] width 155 height 330
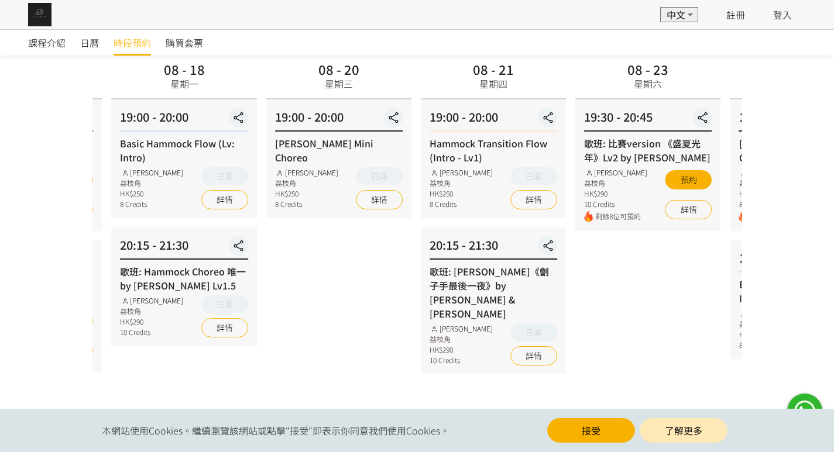
click at [416, 236] on div "08 - 20 星期三 19:00 - 20:00 Rachel Mini Choreo Rachel Ng 荔枝角 HK$250 8 Credits 已滿 …" at bounding box center [339, 223] width 155 height 330
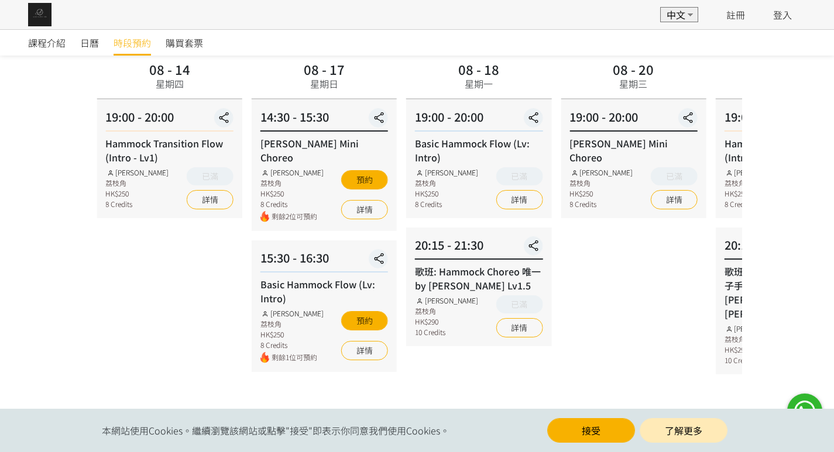
click at [401, 225] on div "08 - 17 星期日 14:30 - 15:30 Rachel Mini Choreo Rachel Ng 荔枝角 HK$250 8 Credits 剩餘2…" at bounding box center [324, 223] width 155 height 330
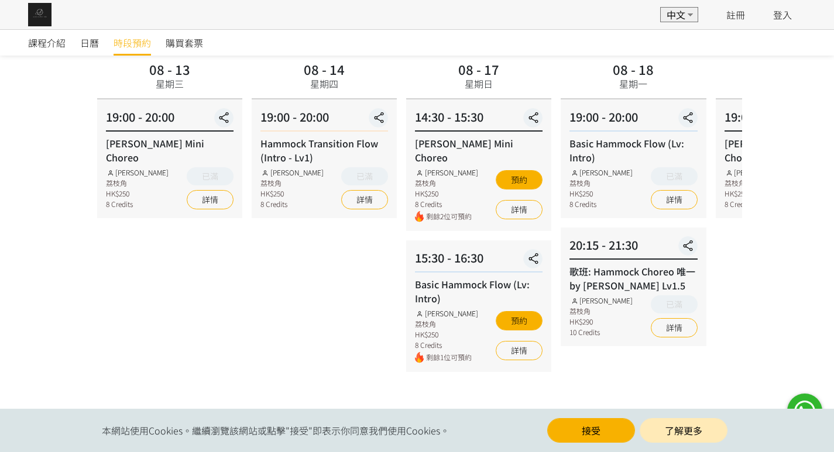
click at [679, 195] on div "08 - 13 星期三 19:00 - 20:00 Rachel Mini Choreo Rachel Ng 荔枝角 HK$250 8 Credits 已滿 …" at bounding box center [417, 223] width 650 height 330
click at [509, 341] on link "詳情" at bounding box center [519, 350] width 47 height 19
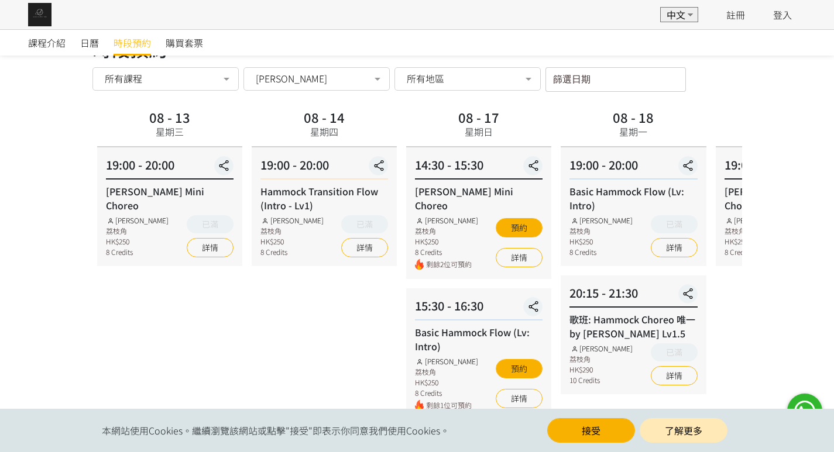
scroll to position [0, 0]
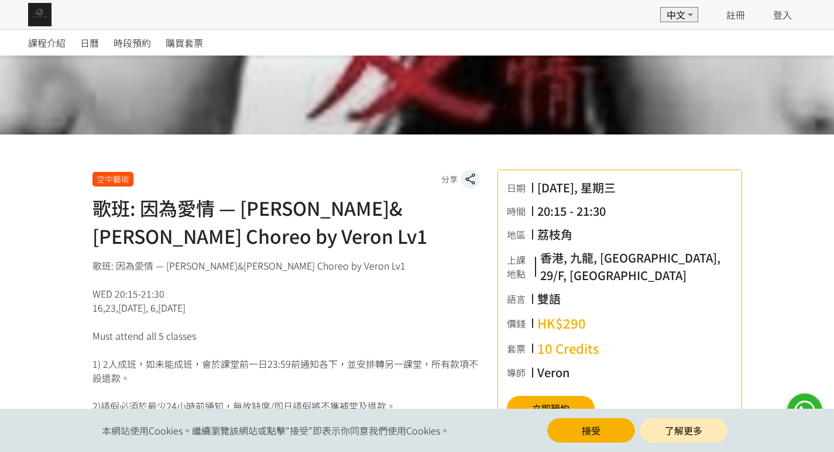
scroll to position [176, 0]
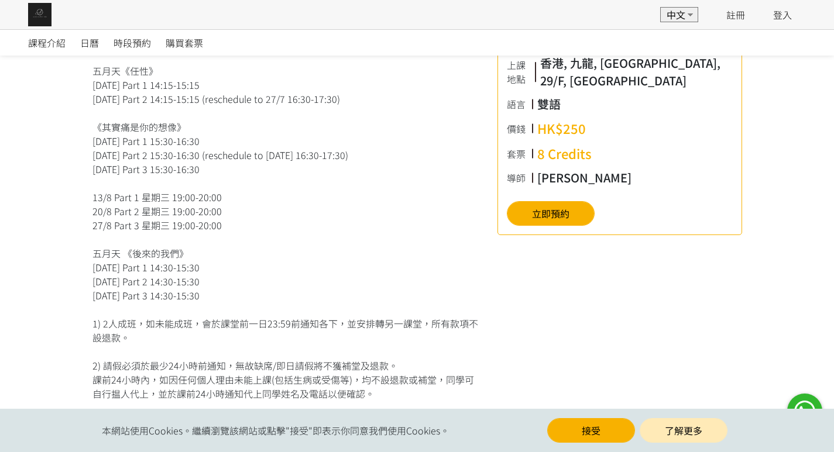
scroll to position [351, 0]
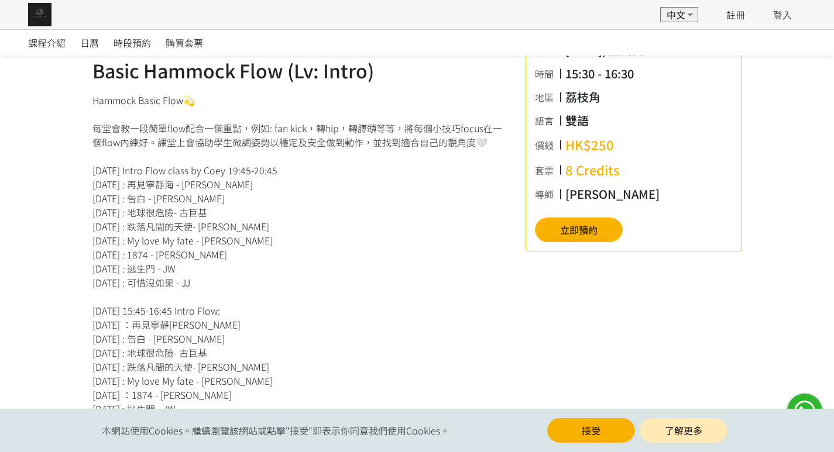
scroll to position [59, 0]
